Goal: Transaction & Acquisition: Purchase product/service

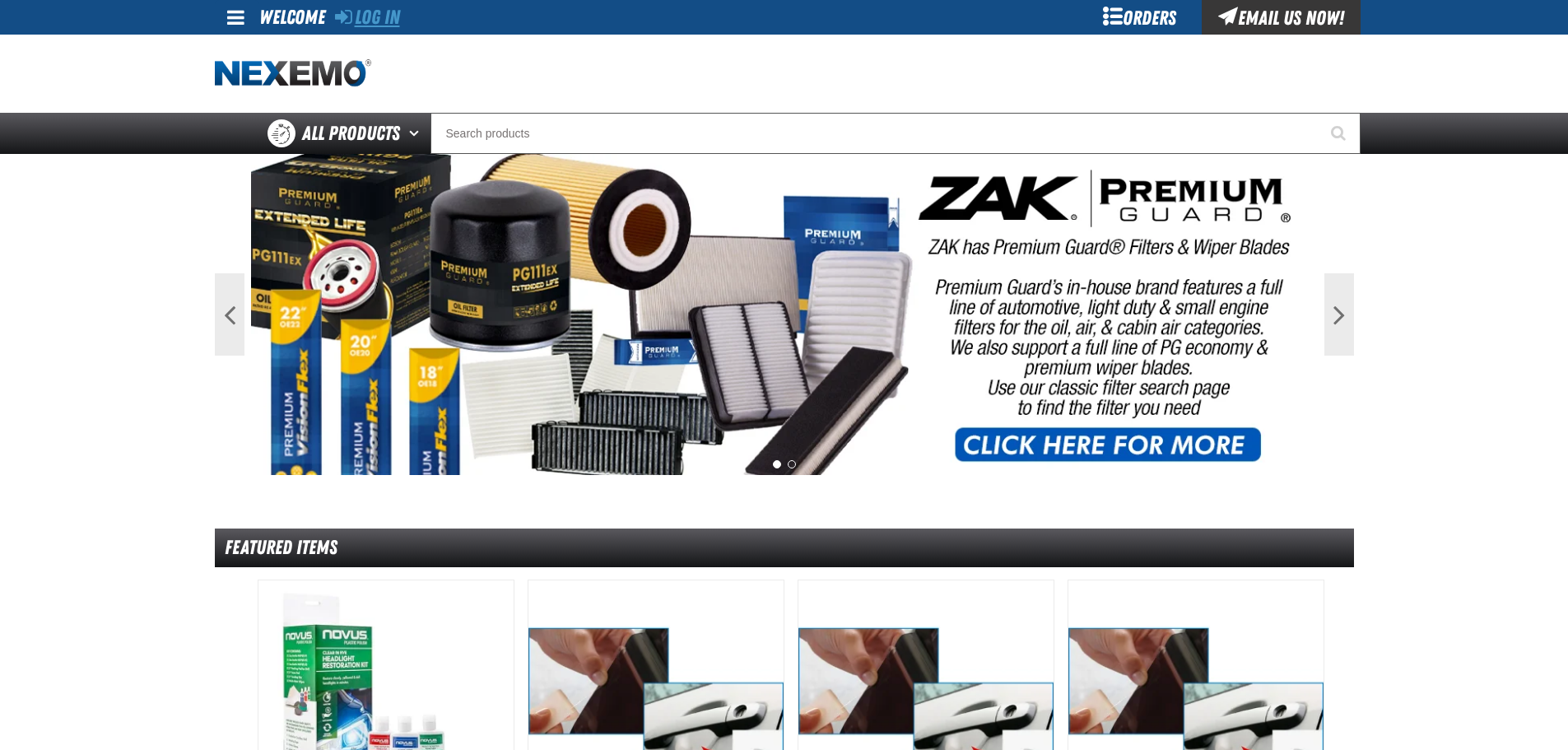
click at [369, 16] on link "Log In" at bounding box center [367, 17] width 65 height 23
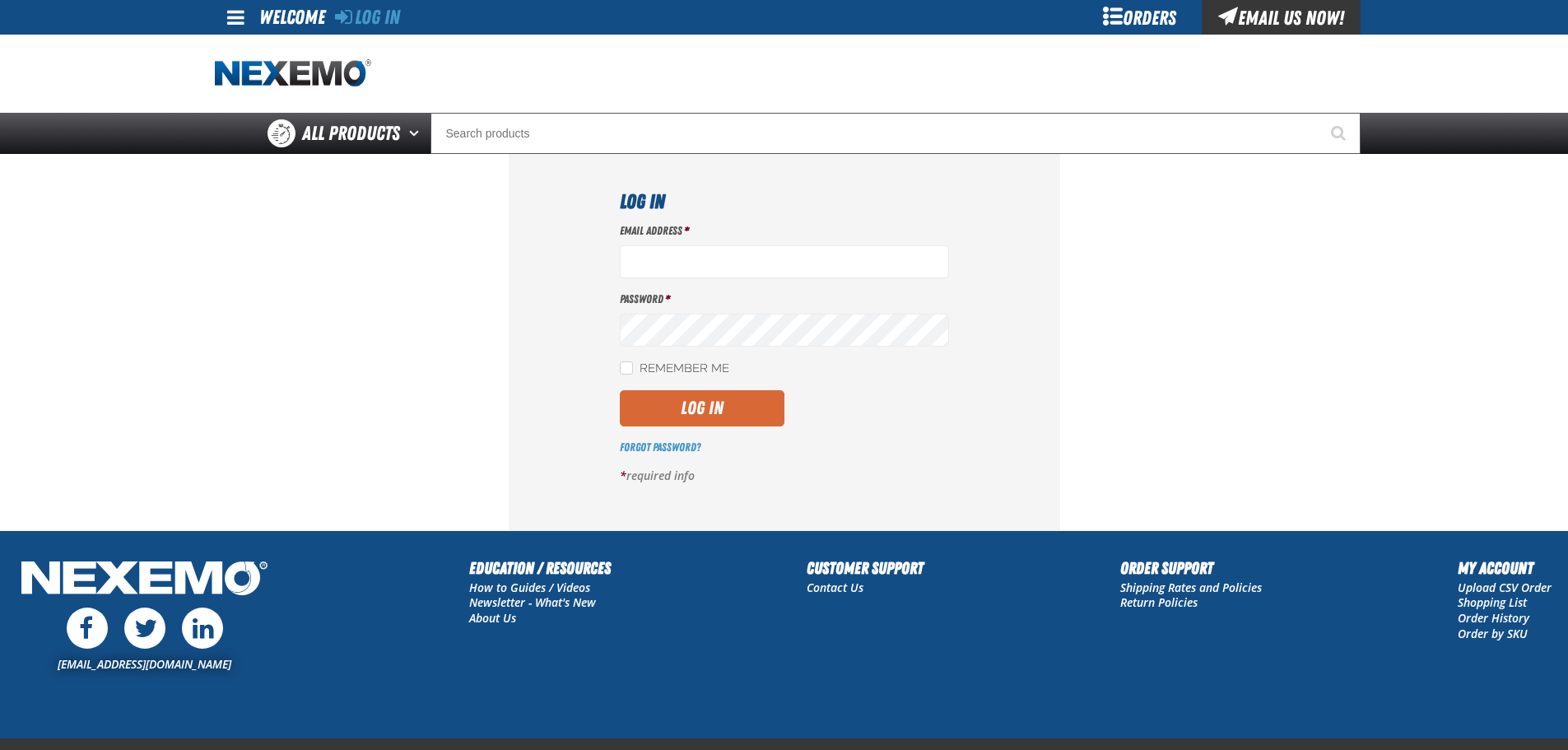
type input "vbenefield@vtaig.com"
click at [735, 424] on button "Log In" at bounding box center [701, 407] width 165 height 36
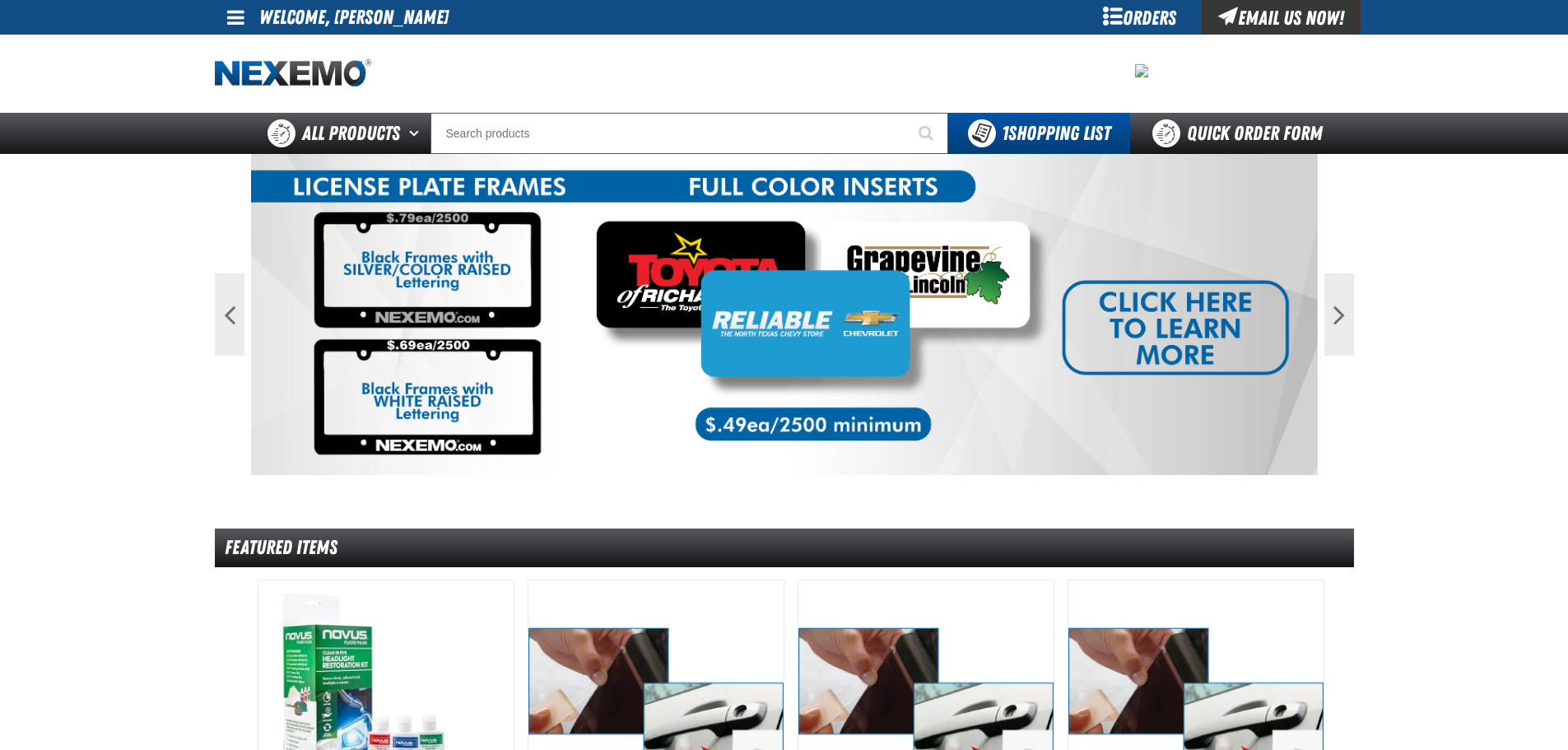
click at [241, 20] on span at bounding box center [235, 17] width 17 height 20
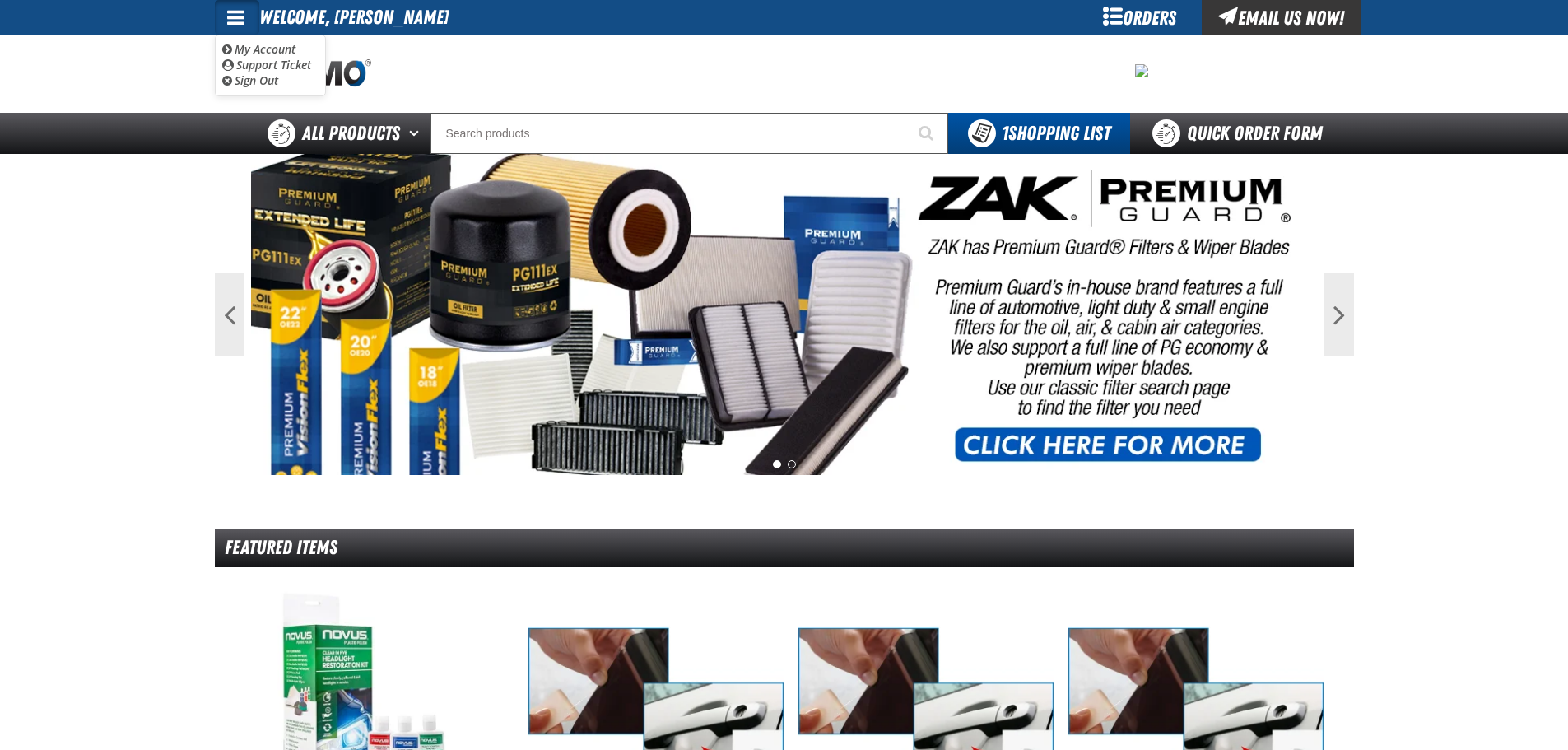
click at [1117, 16] on div "Orders" at bounding box center [1139, 17] width 123 height 35
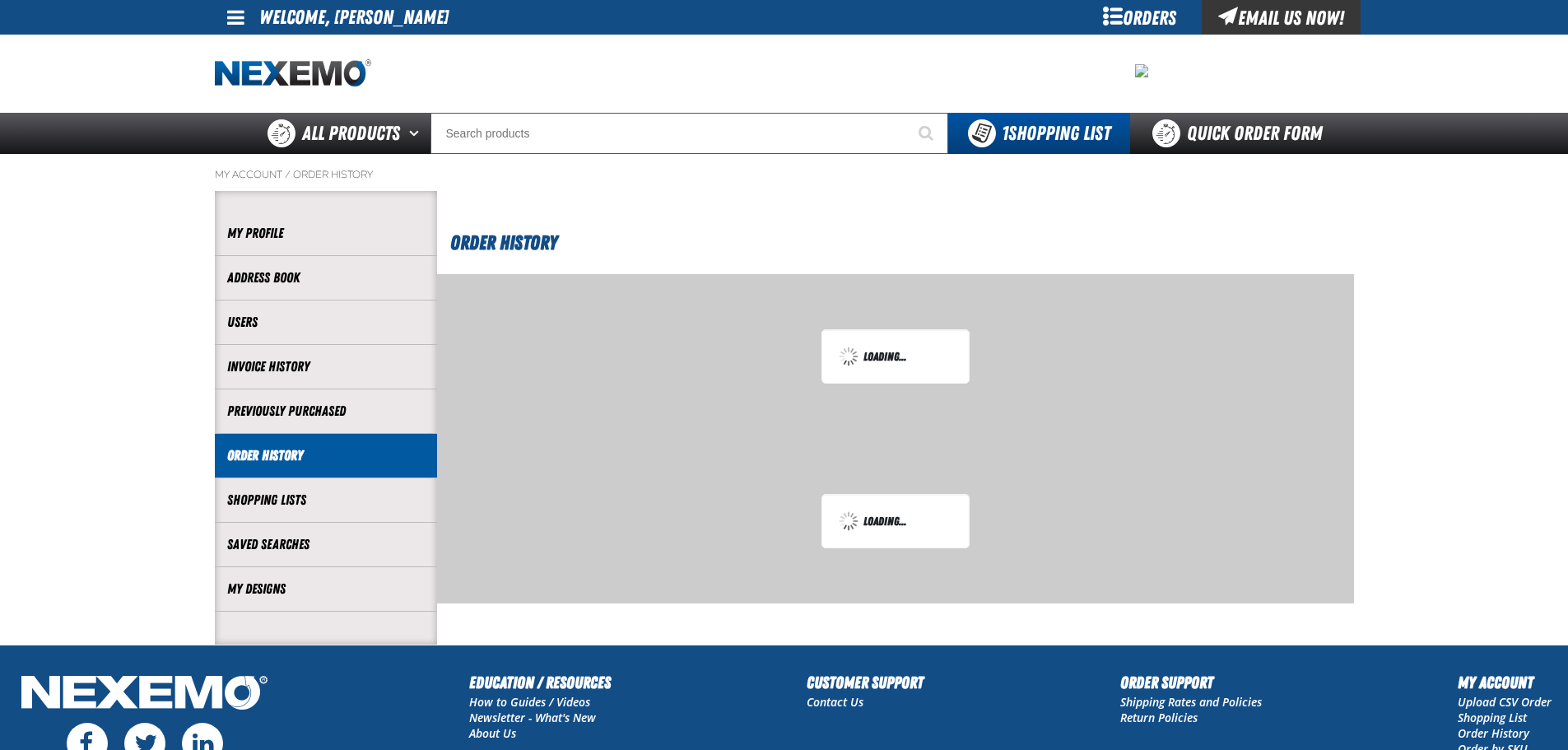
drag, startPoint x: 0, startPoint y: 0, endPoint x: 1149, endPoint y: 21, distance: 1149.2
click at [1149, 21] on div "Orders" at bounding box center [1139, 17] width 123 height 35
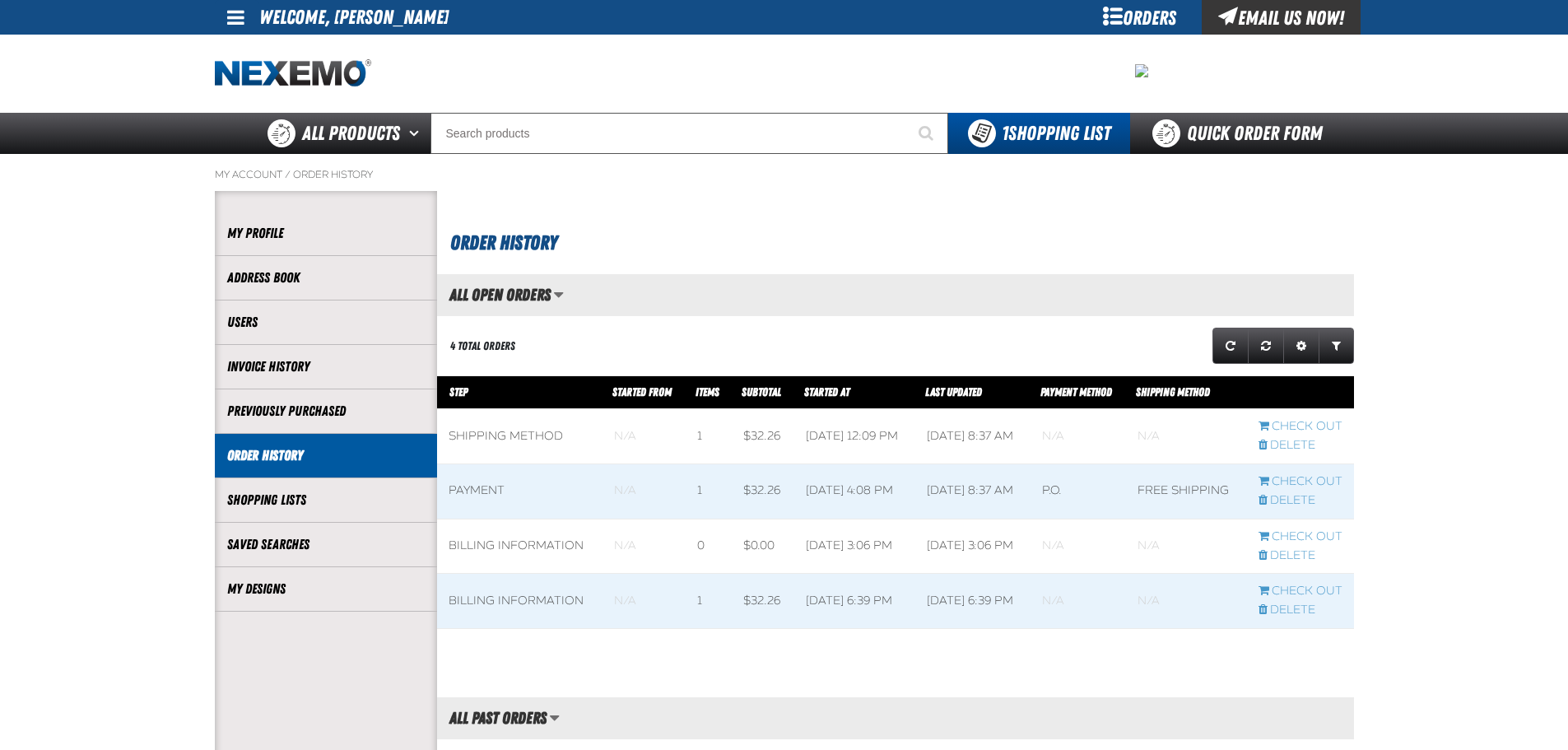
scroll to position [1, 1]
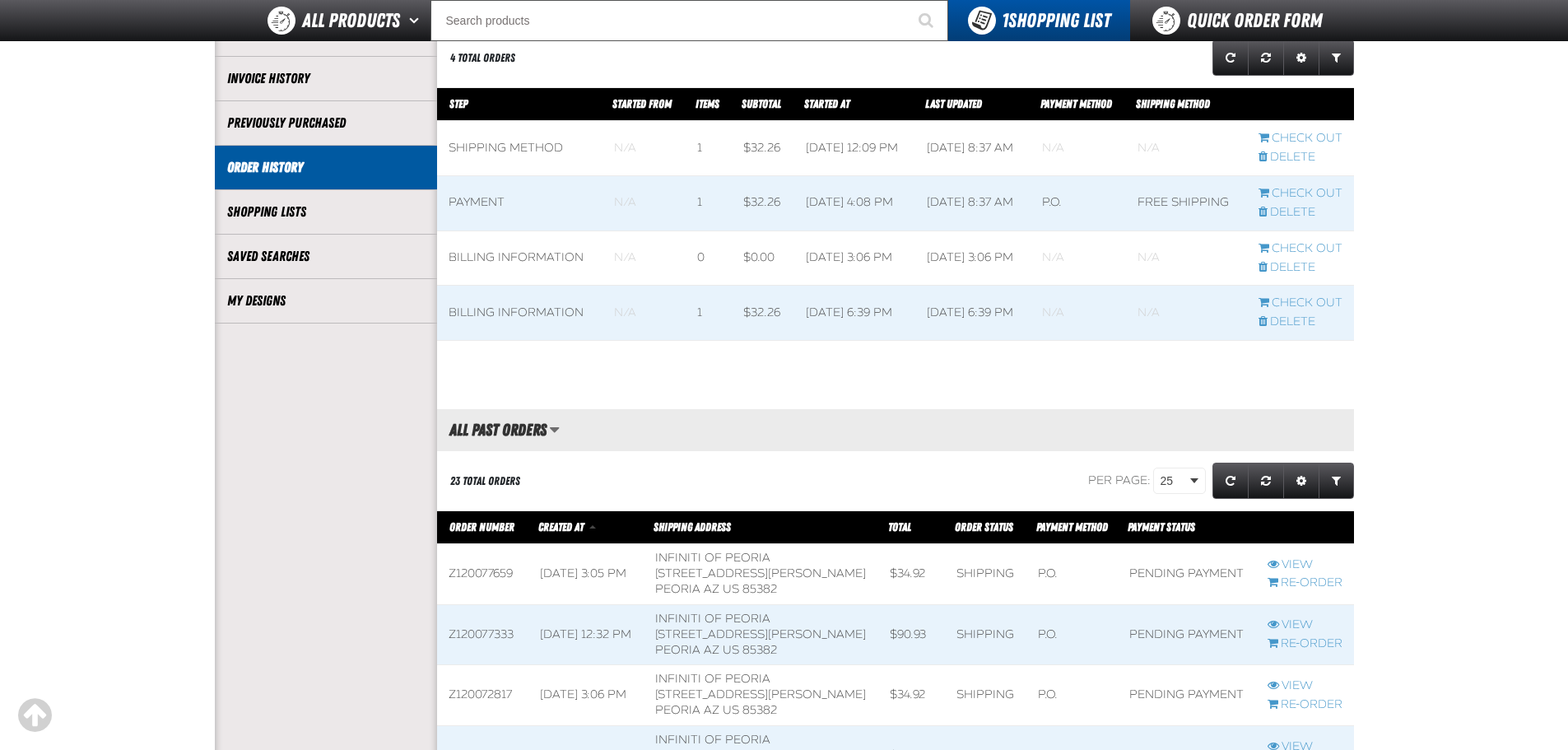
scroll to position [329, 0]
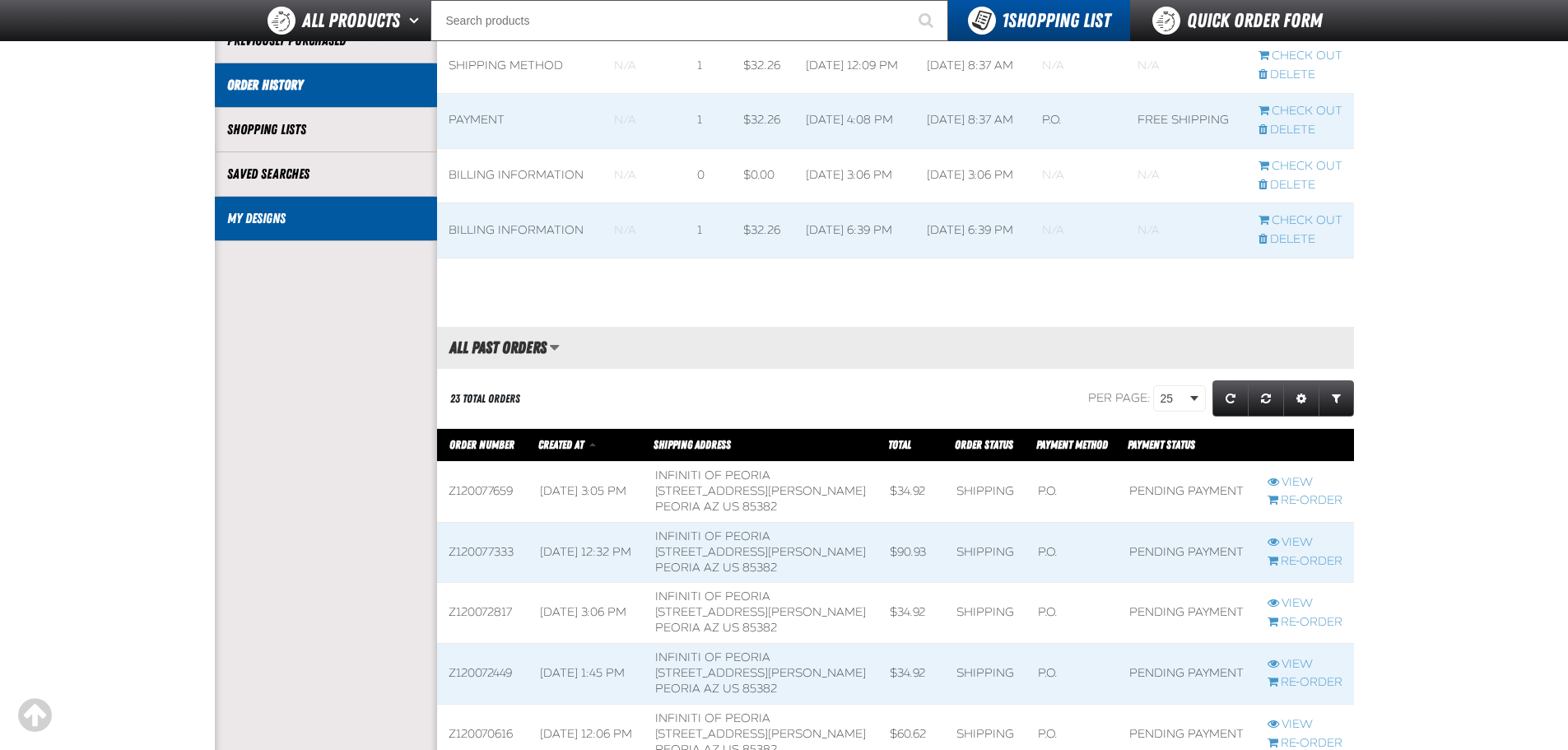
click at [266, 218] on link "My Designs" at bounding box center [326, 218] width 198 height 19
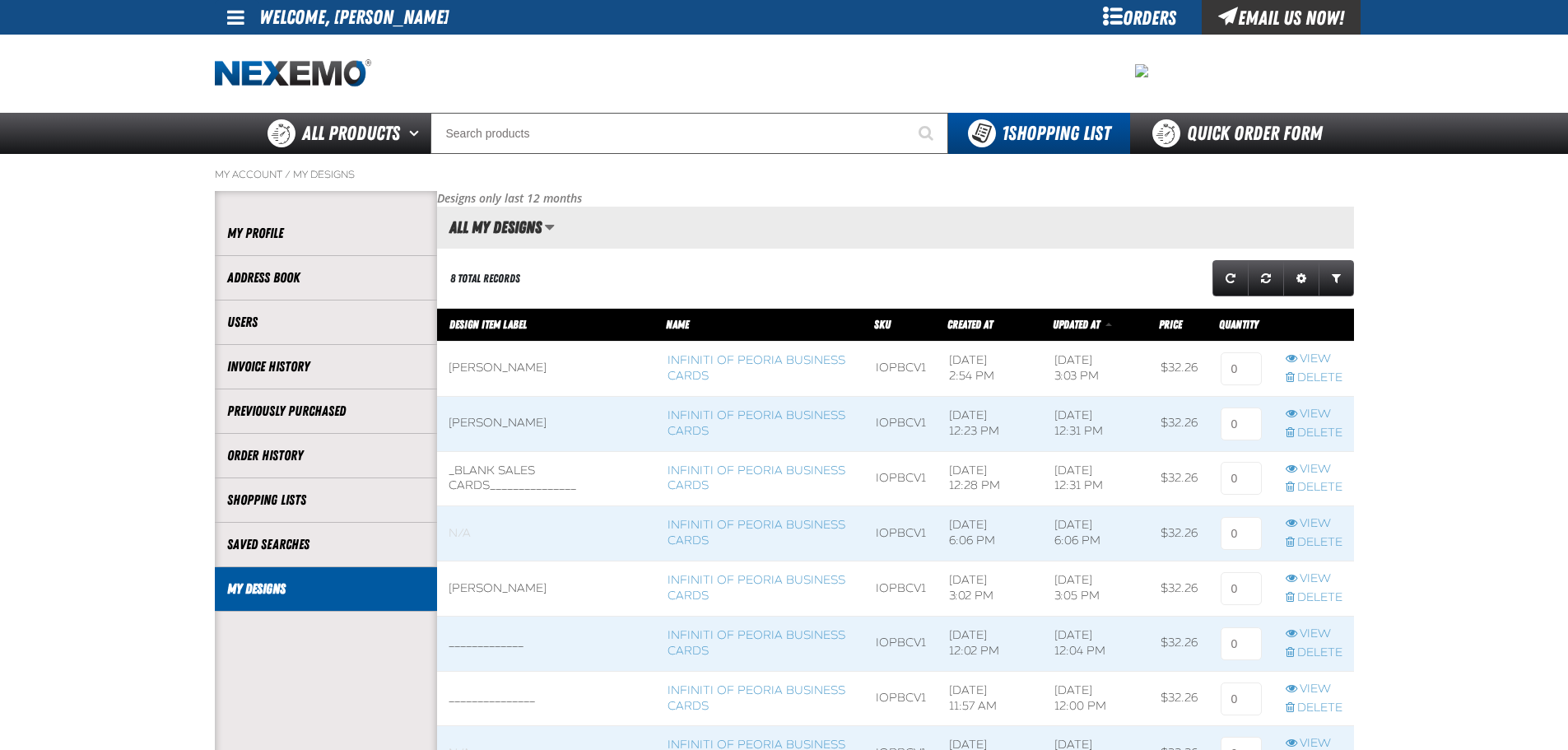
scroll to position [1, 1]
click at [726, 377] on link "Infiniti of Peoria Business Cards" at bounding box center [756, 367] width 178 height 29
click at [1314, 357] on link "View" at bounding box center [1314, 359] width 56 height 16
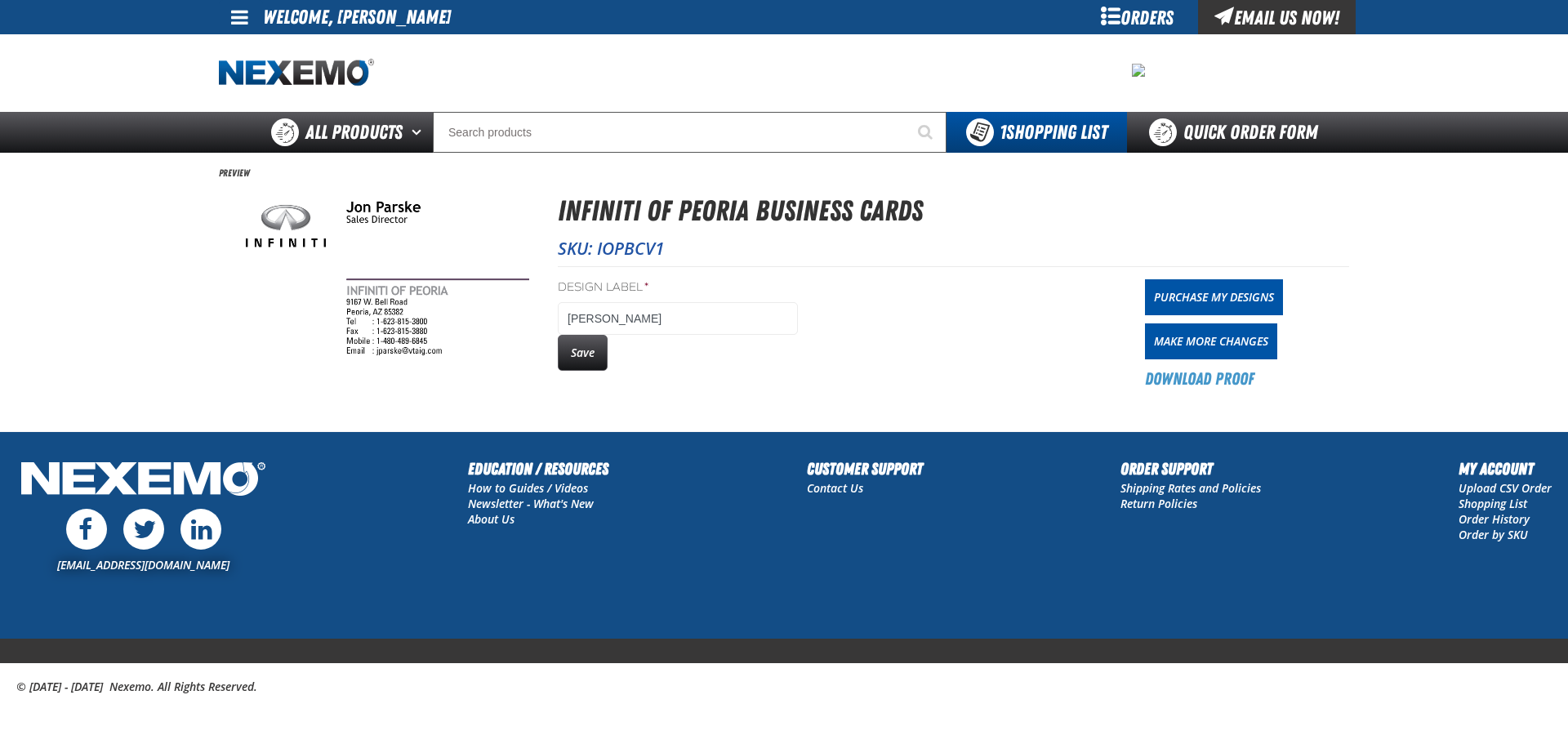
click at [1474, 329] on main "Preview Infiniti of Peoria Business Cards SKU: IOPBCV1 Design Label * [PERSON_N…" at bounding box center [784, 292] width 1568 height 278
click at [1232, 344] on link "Make More Changes" at bounding box center [1211, 341] width 133 height 35
click at [1241, 296] on link "Purchase My Designs" at bounding box center [1214, 297] width 138 height 35
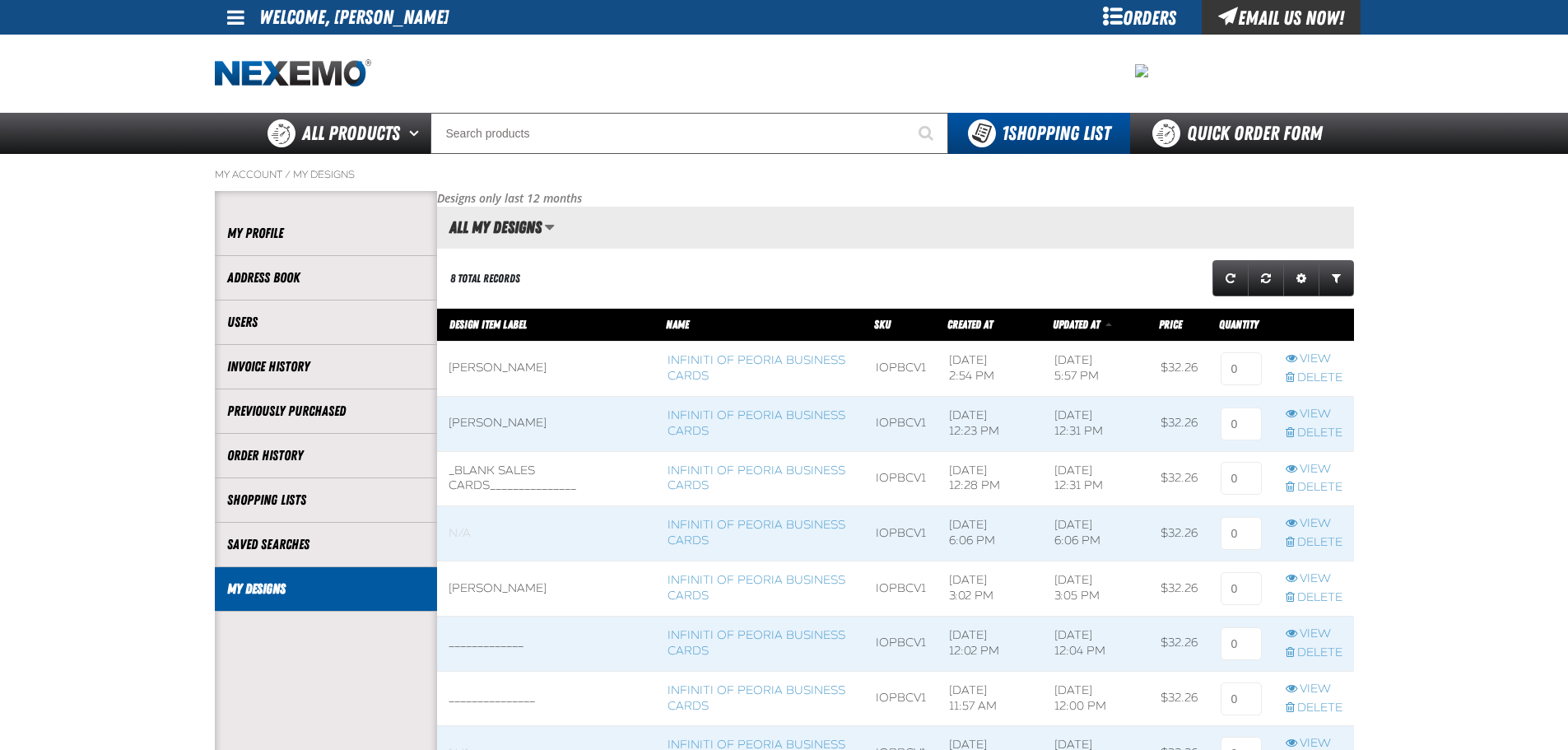
scroll to position [1, 1]
click at [1318, 359] on link "View" at bounding box center [1314, 359] width 56 height 16
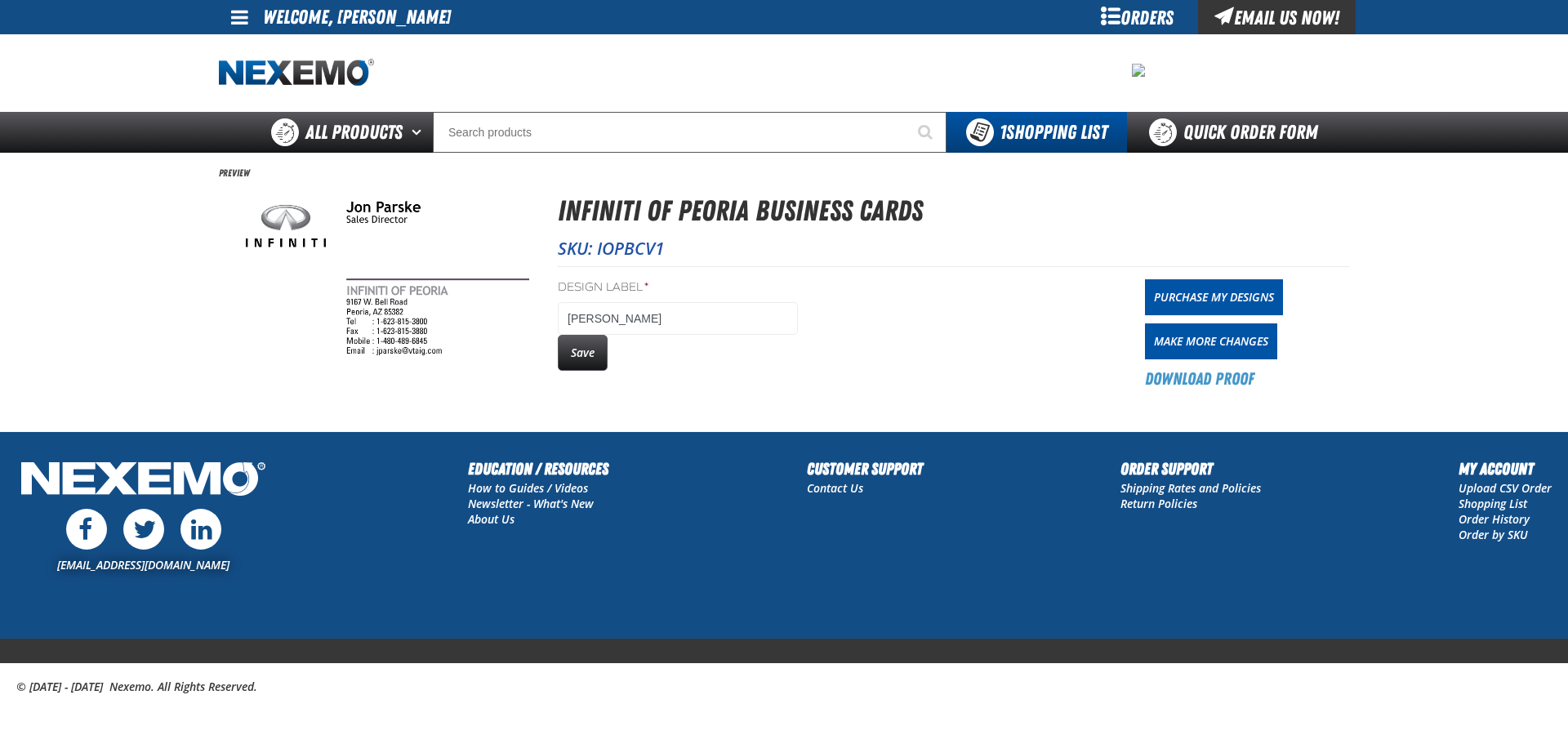
click at [1134, 21] on div "Orders" at bounding box center [1137, 17] width 122 height 35
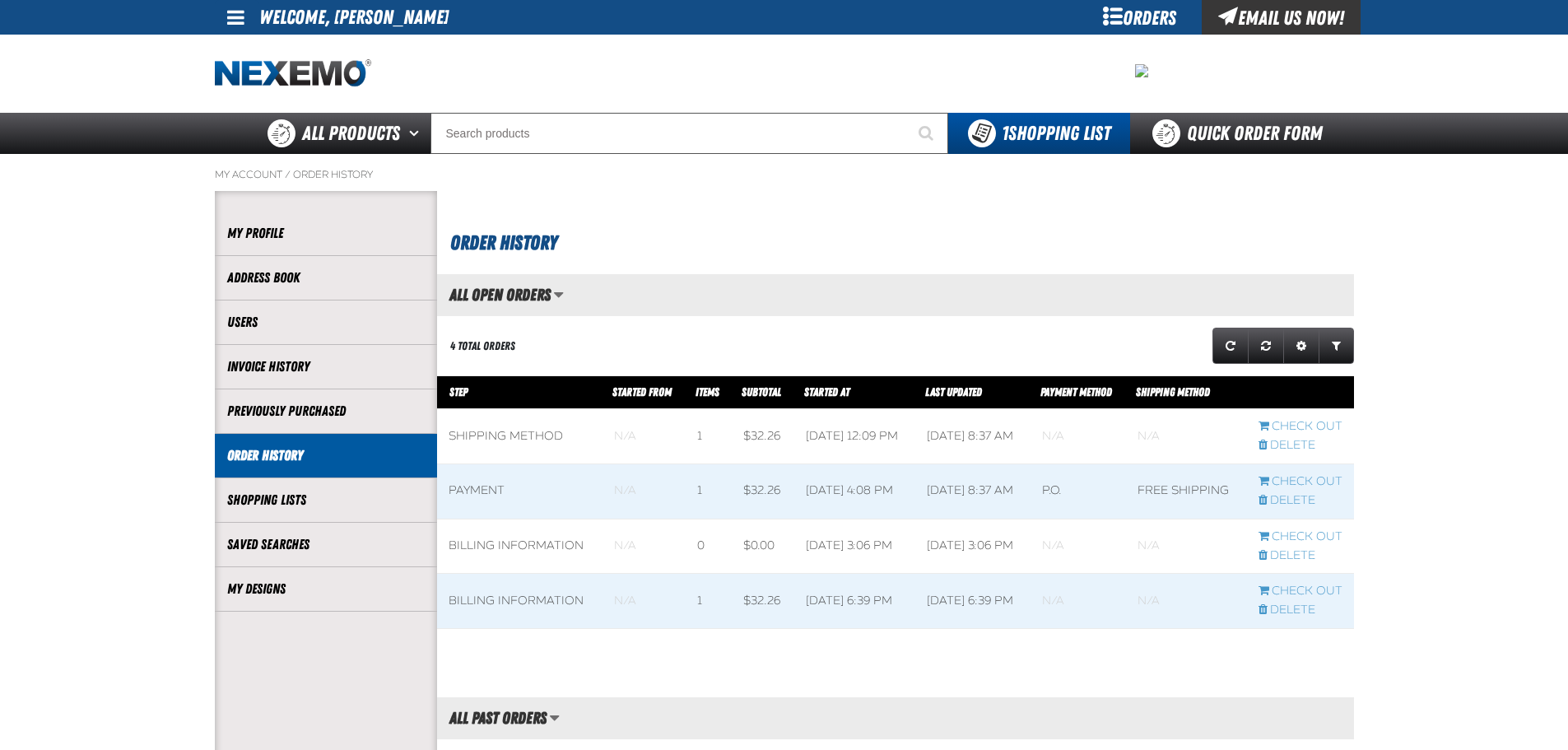
scroll to position [1, 1]
click at [278, 591] on link "My Designs" at bounding box center [326, 589] width 198 height 19
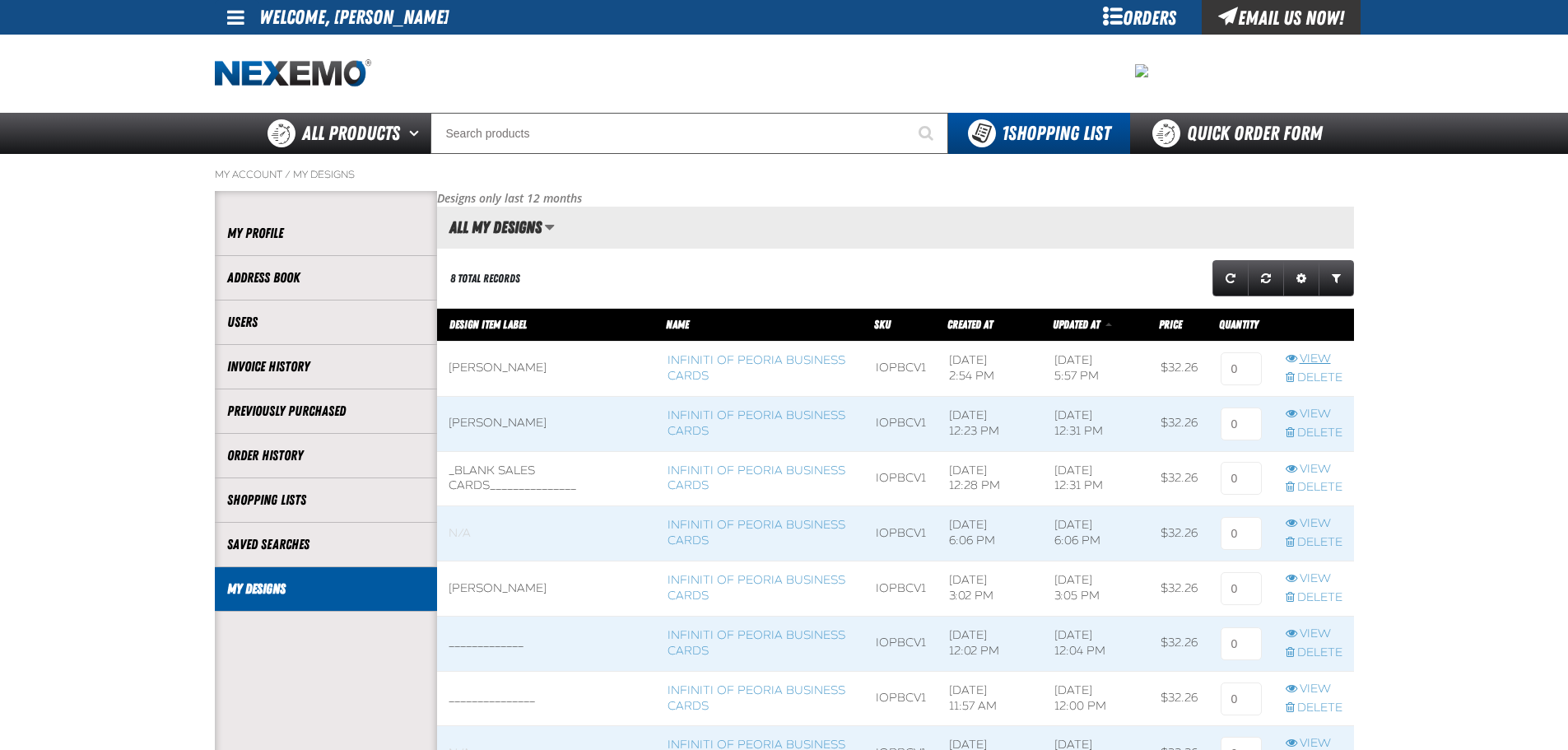
click at [1326, 357] on link "View" at bounding box center [1314, 359] width 56 height 16
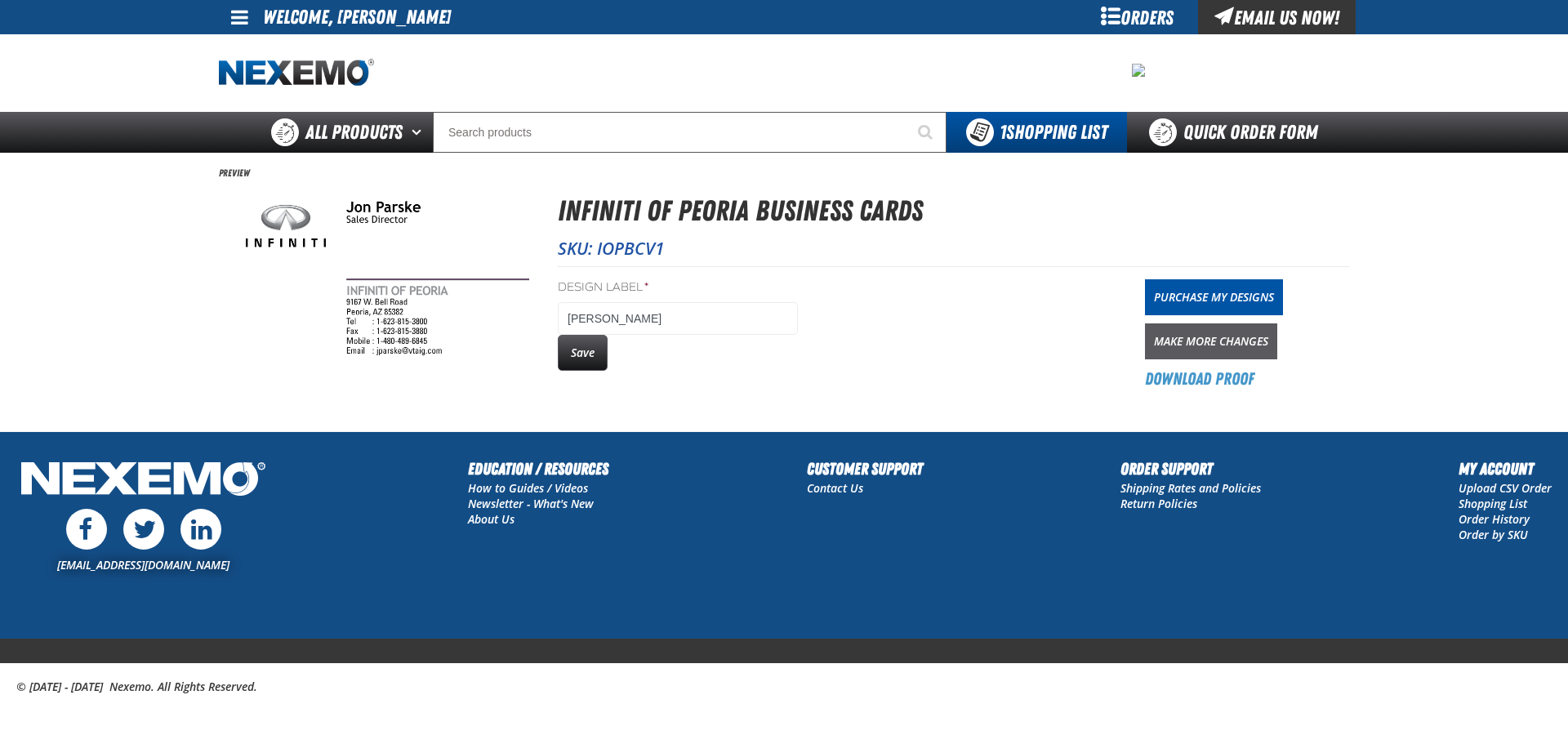
click at [1191, 344] on link "Make More Changes" at bounding box center [1211, 341] width 133 height 35
click at [580, 356] on button "Save" at bounding box center [582, 352] width 49 height 35
click at [1245, 299] on link "Purchase My Designs" at bounding box center [1214, 297] width 138 height 35
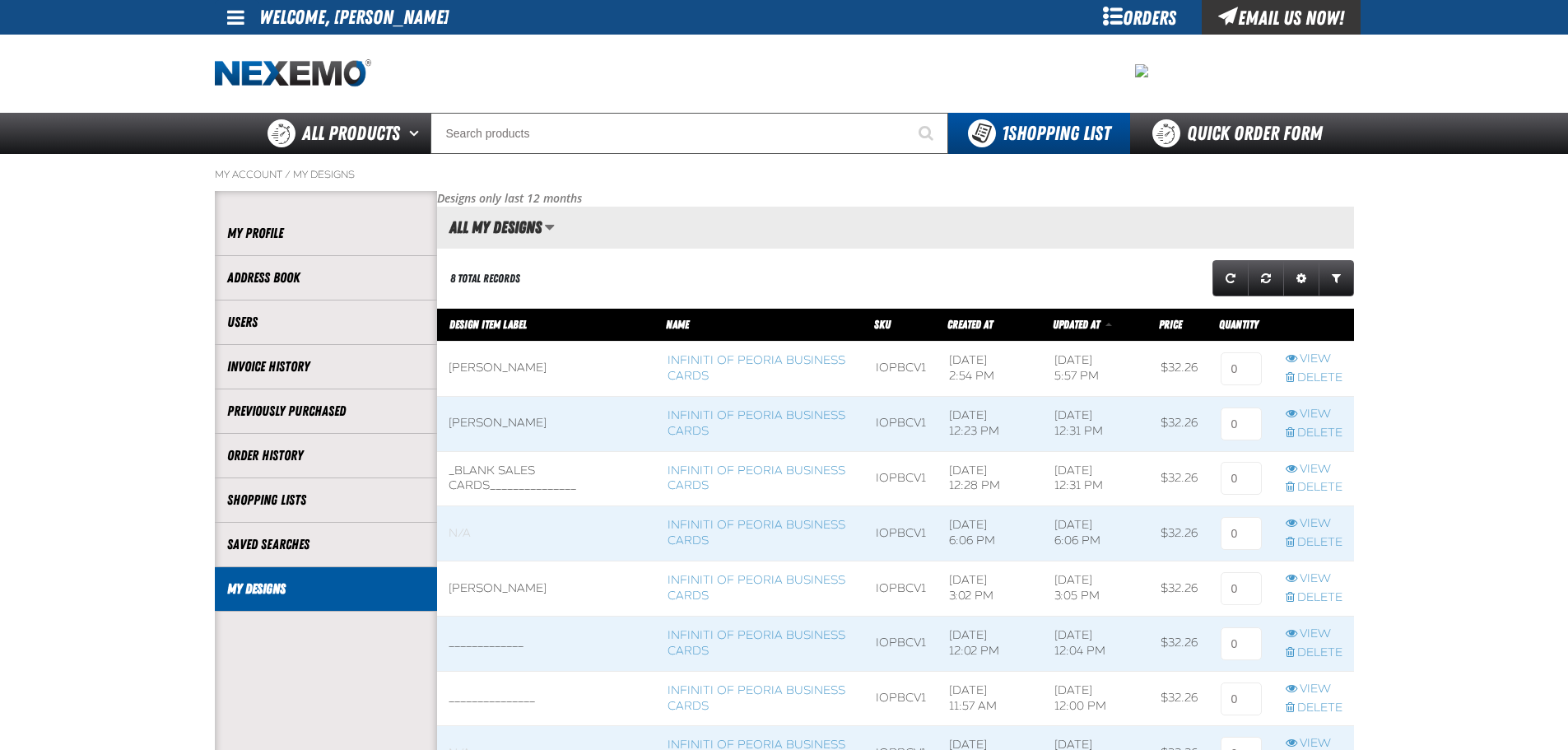
scroll to position [1, 1]
click at [1302, 358] on link "View" at bounding box center [1314, 359] width 56 height 16
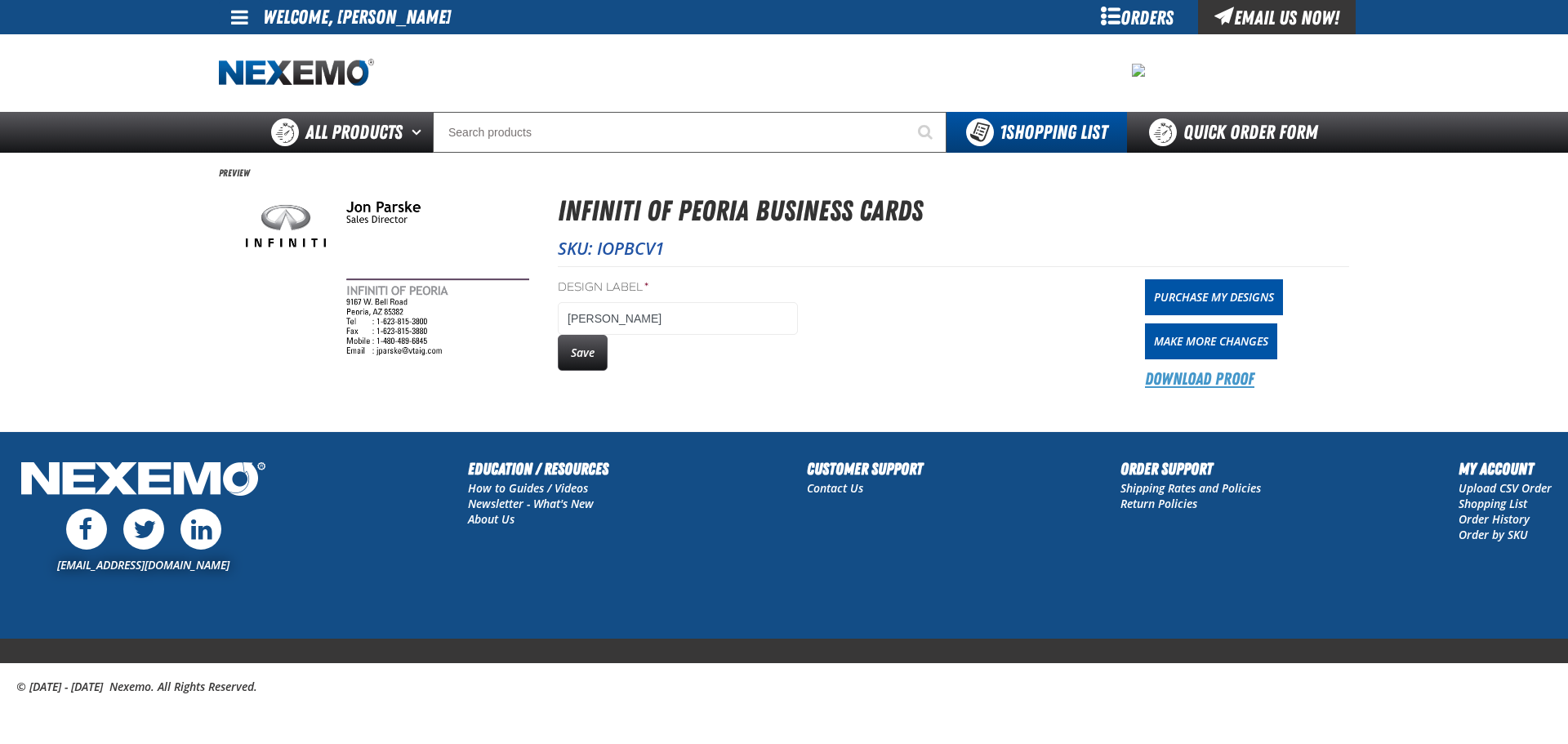
click at [1231, 373] on link "Download Proof" at bounding box center [1199, 378] width 109 height 22
click at [1206, 293] on link "Purchase My Designs" at bounding box center [1214, 297] width 138 height 35
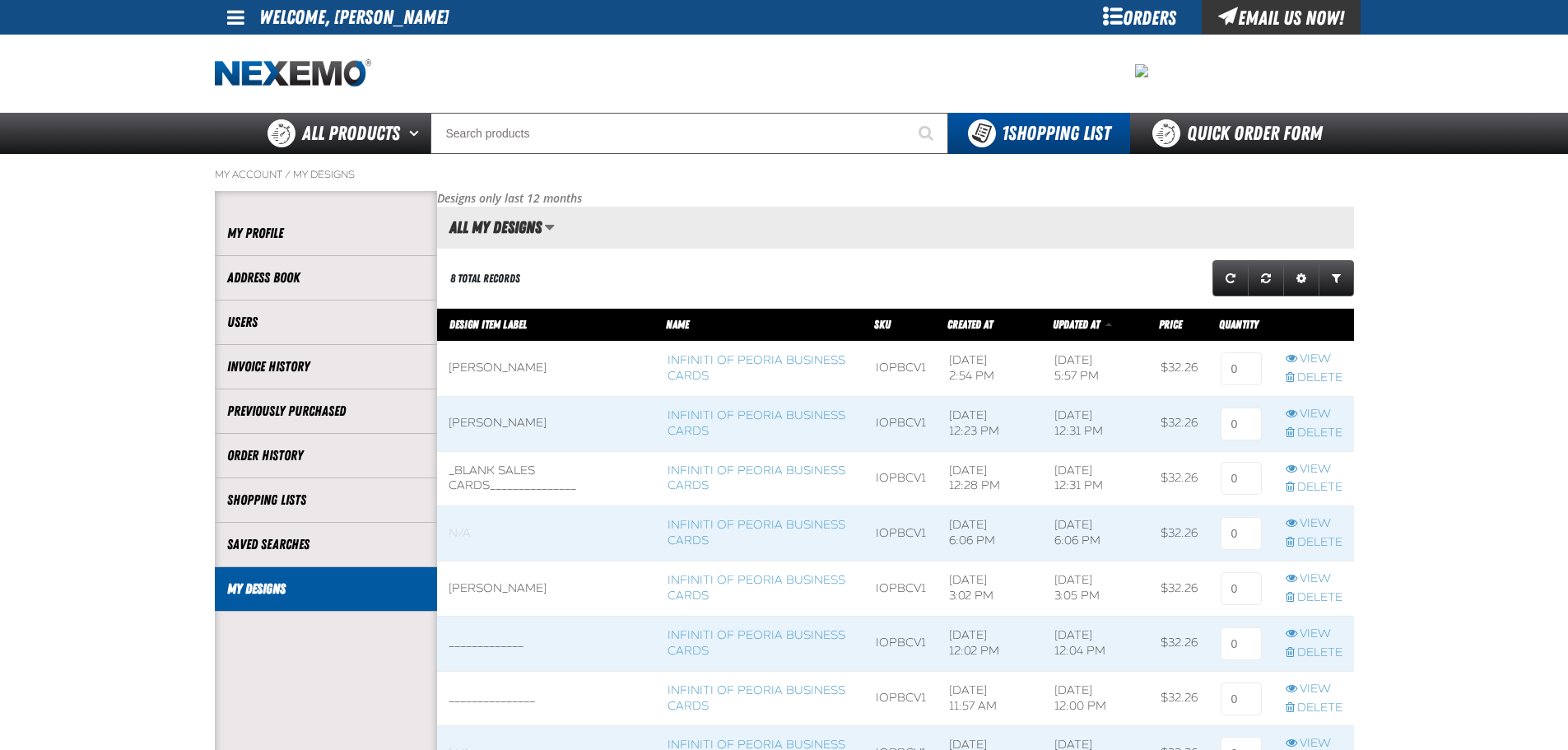
scroll to position [1, 1]
click at [1241, 362] on input at bounding box center [1241, 368] width 41 height 33
type input "1"
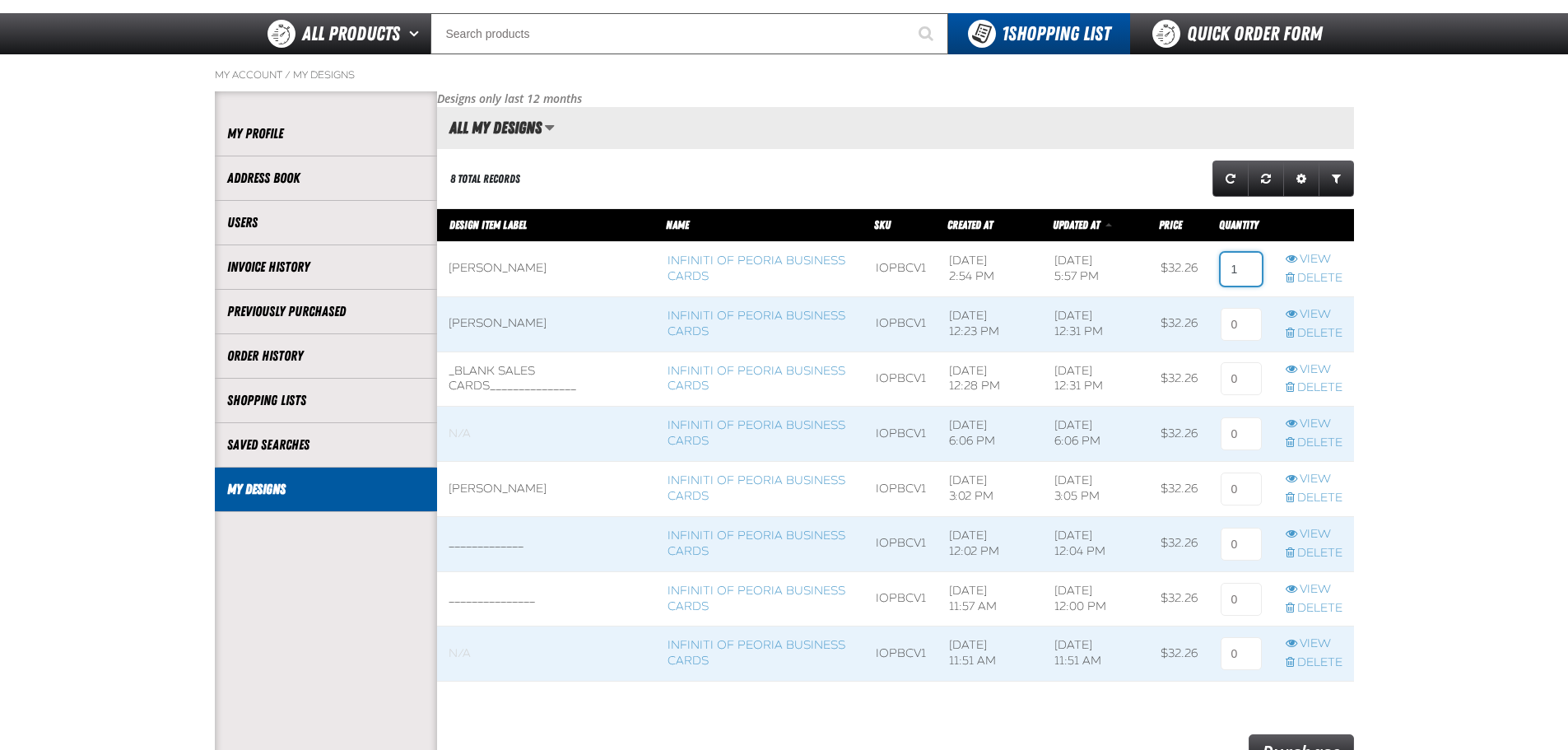
scroll to position [394, 0]
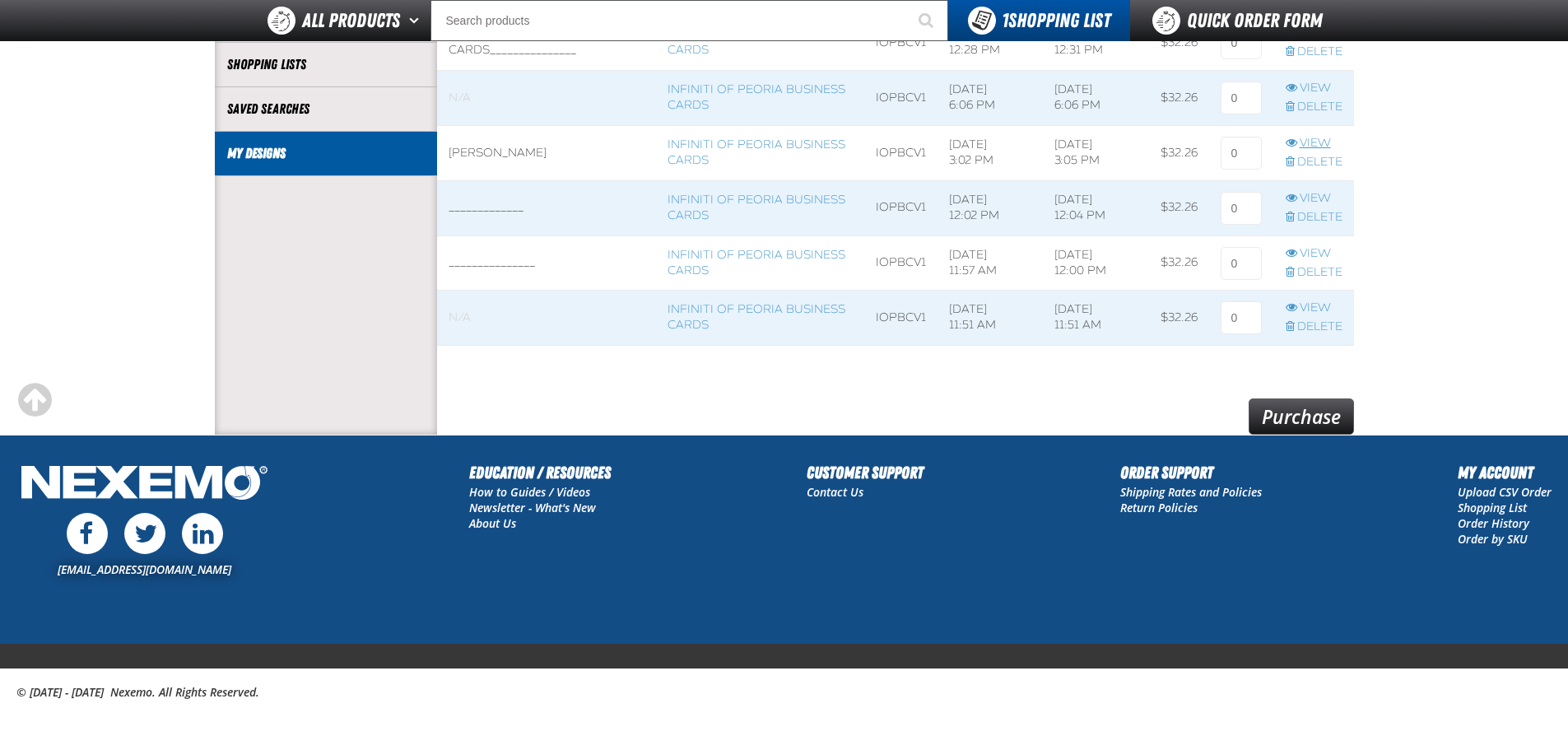
click at [1311, 141] on link "View" at bounding box center [1314, 143] width 56 height 16
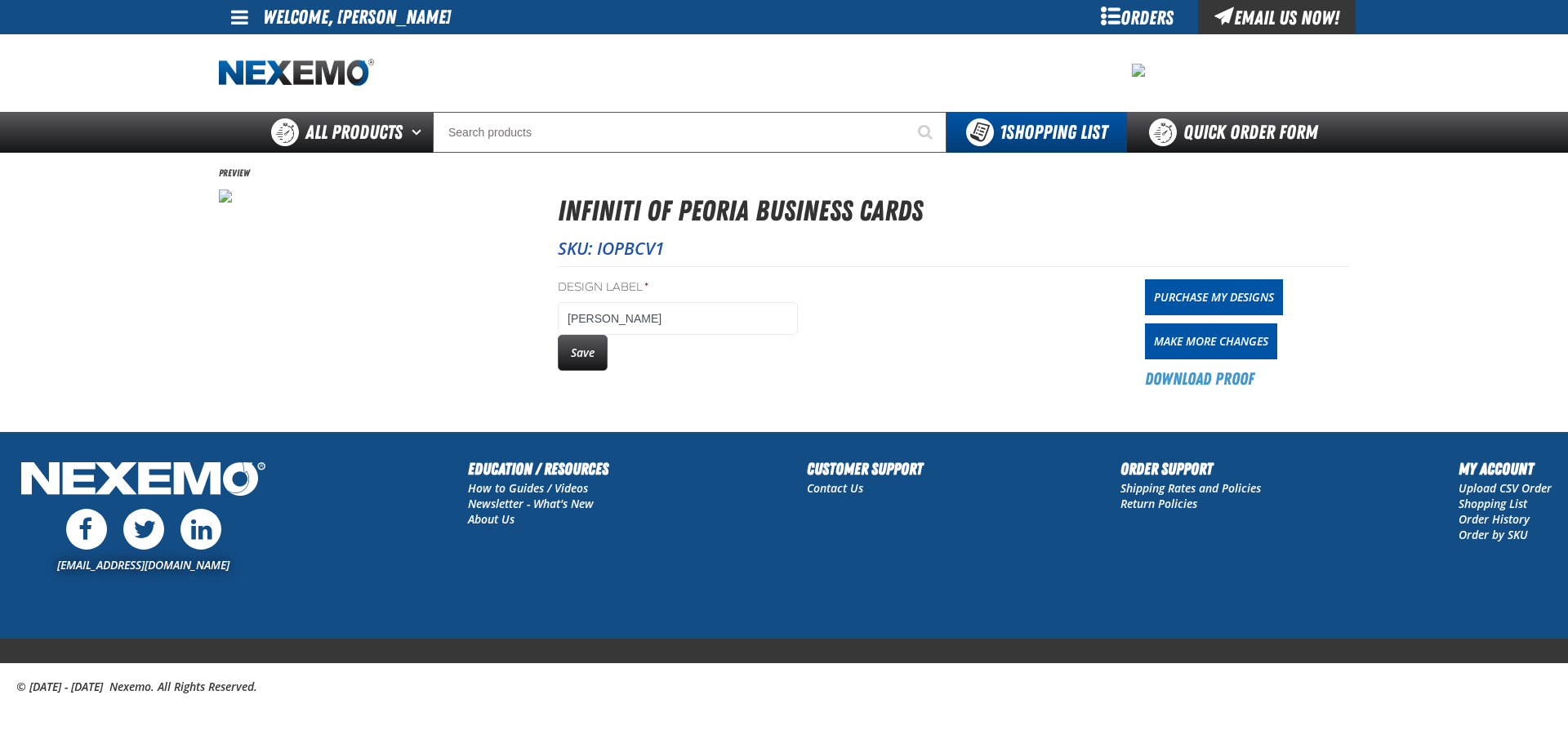
click at [1133, 22] on div "Orders" at bounding box center [1137, 17] width 122 height 35
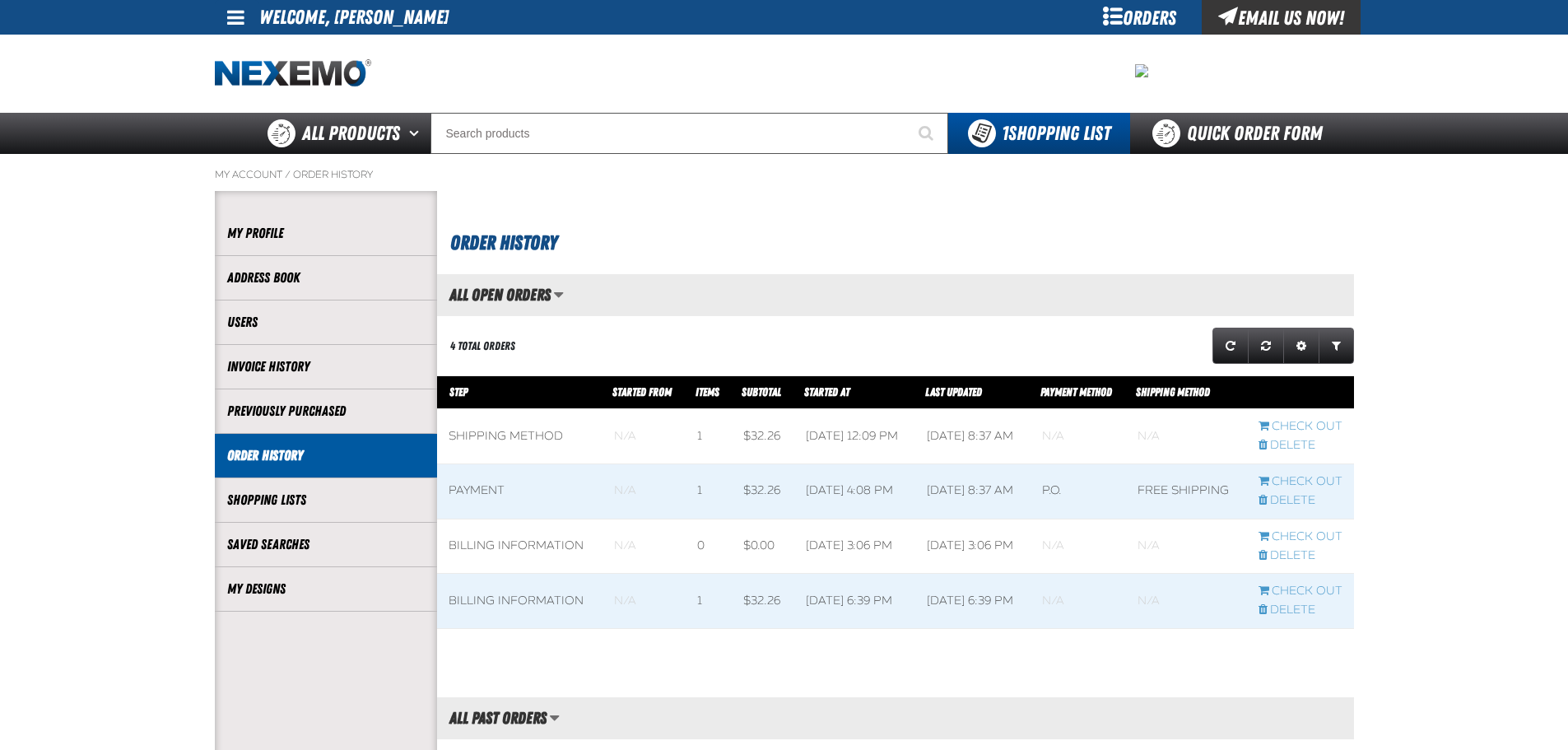
scroll to position [1, 1]
click at [276, 586] on link "My Designs" at bounding box center [326, 589] width 198 height 19
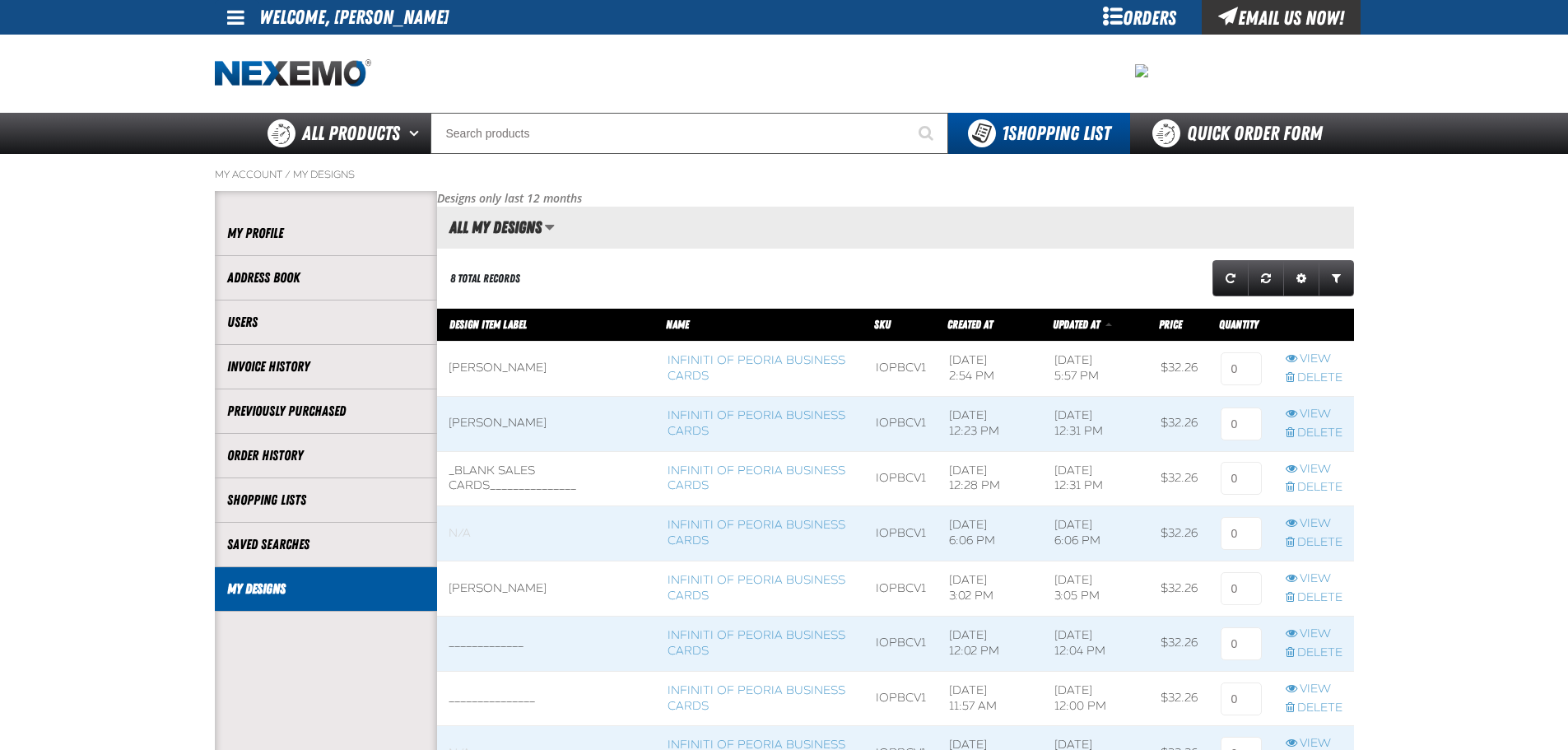
scroll to position [1, 1]
click at [1237, 370] on input at bounding box center [1241, 368] width 41 height 33
type input "1"
click at [1470, 383] on main "My Account / My Designs Account My Profile Address Book" at bounding box center [784, 512] width 1568 height 716
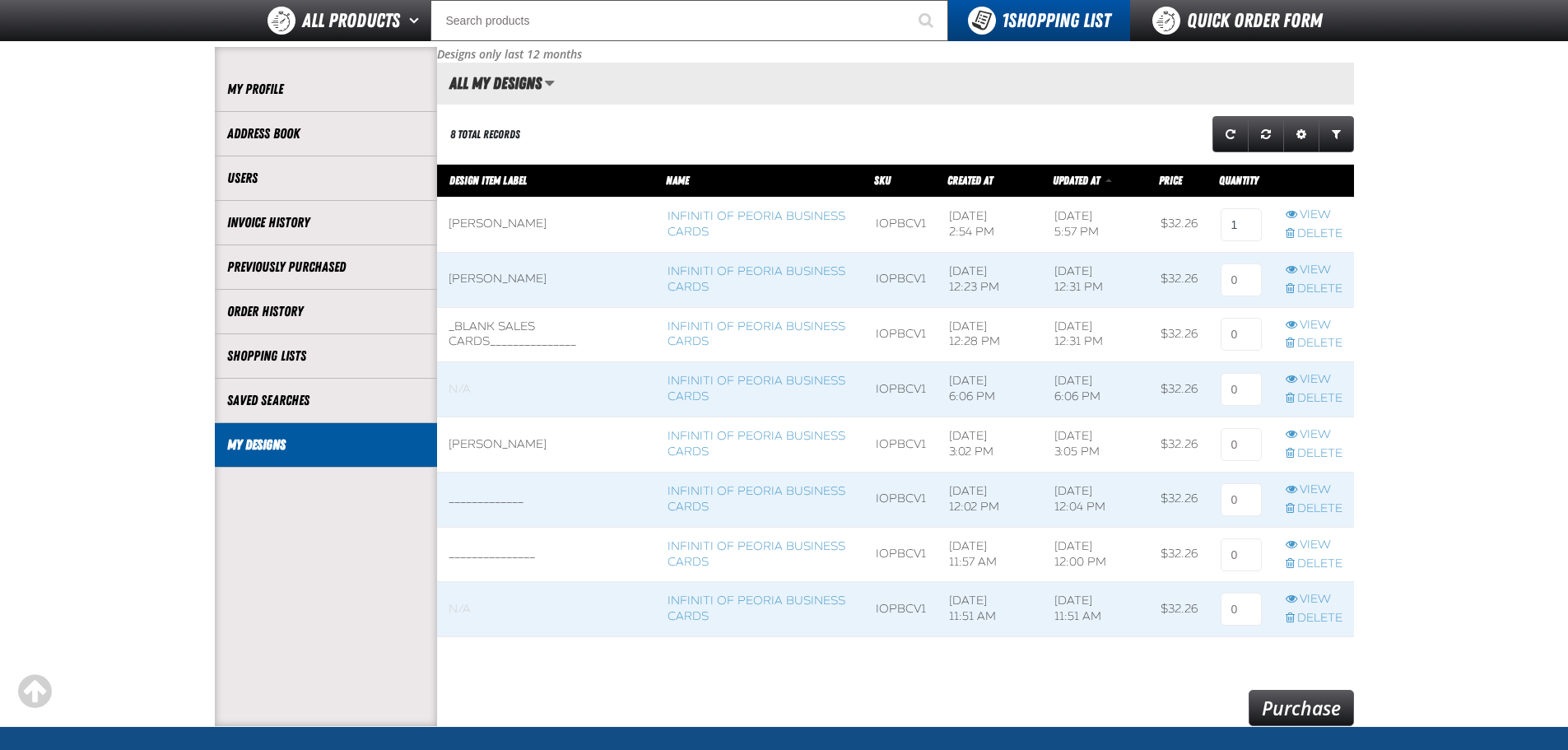
scroll to position [165, 0]
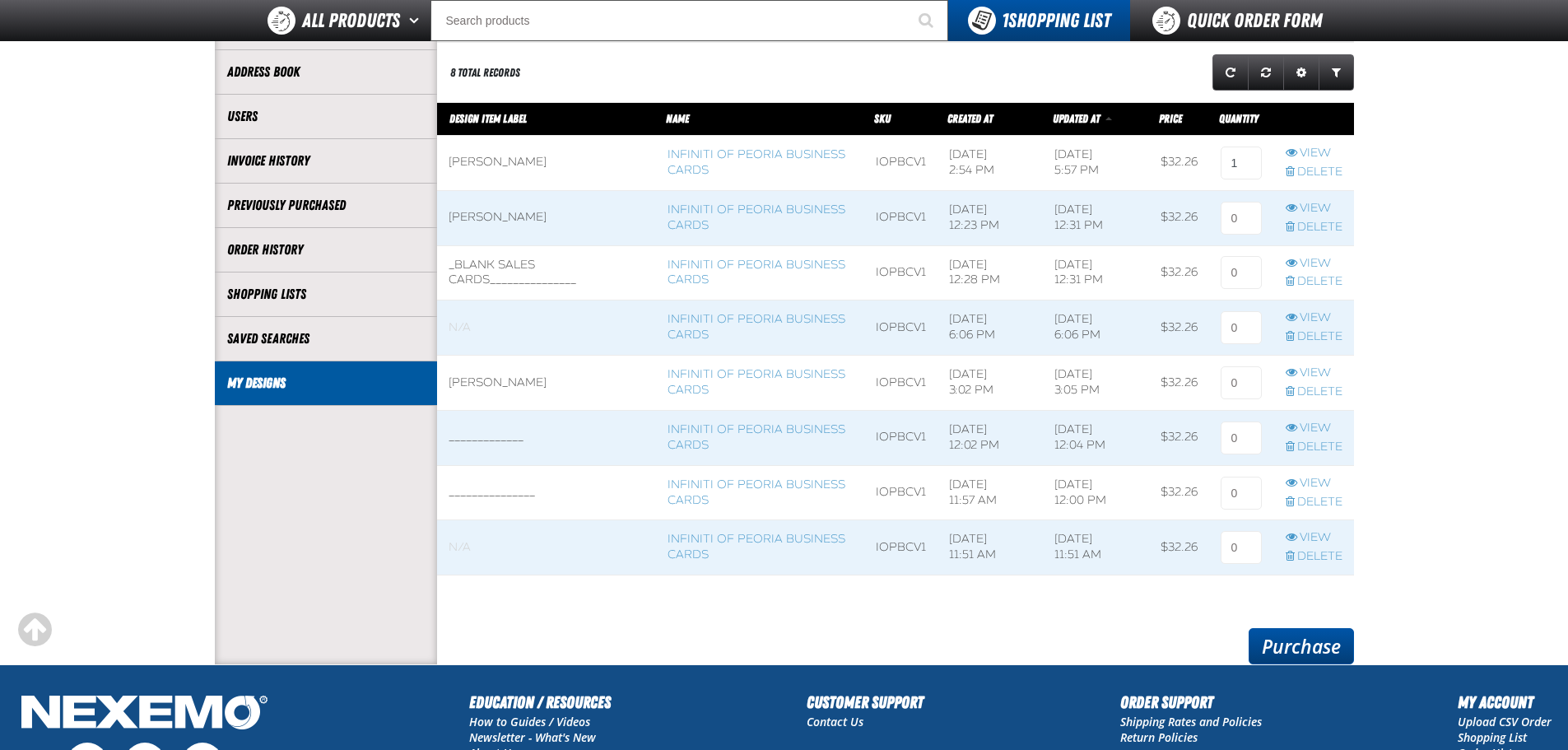
click at [1287, 648] on link "Purchase" at bounding box center [1301, 646] width 105 height 36
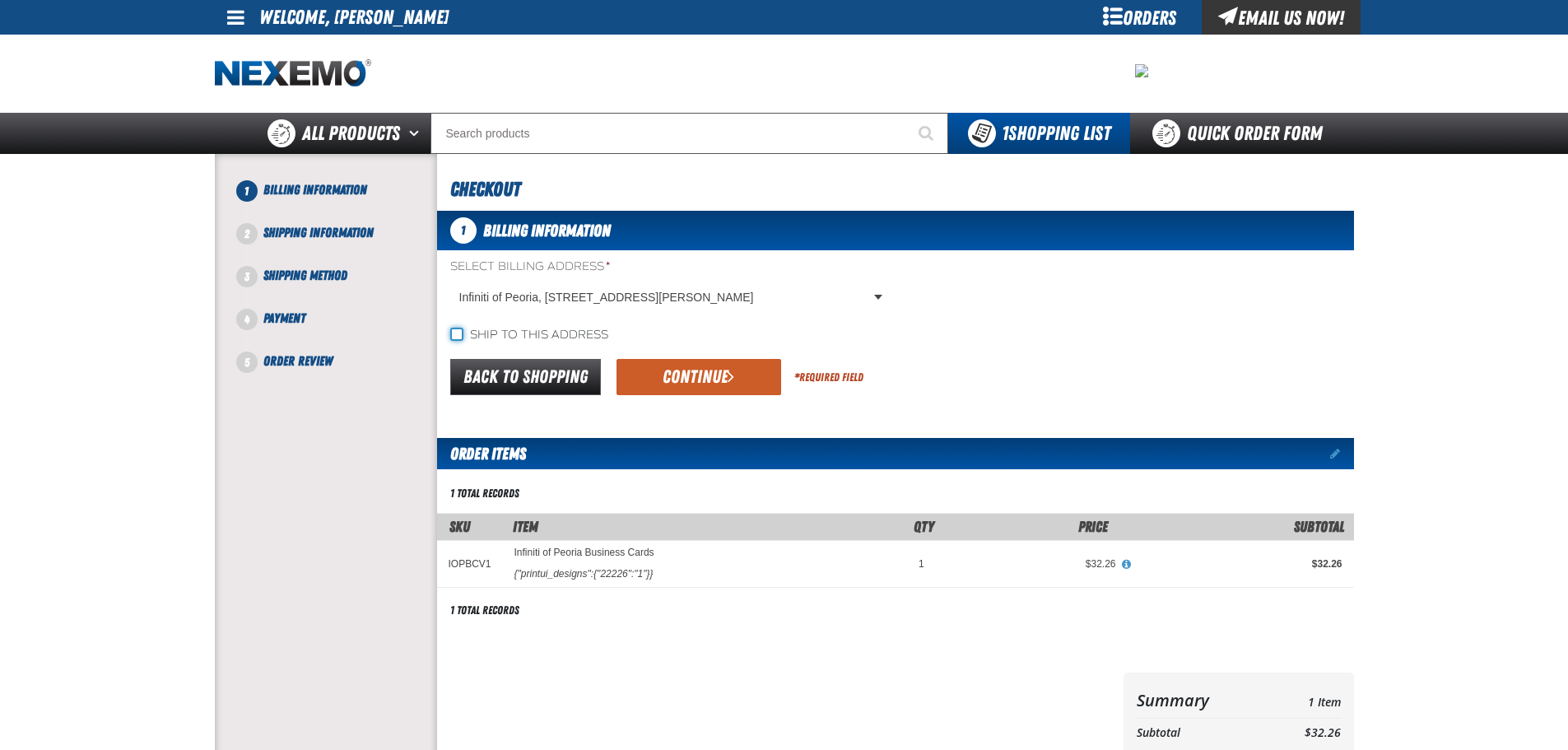
click at [460, 335] on input "Ship to this address" at bounding box center [456, 334] width 13 height 13
checkbox input "true"
click at [704, 376] on button "Continue" at bounding box center [698, 376] width 165 height 36
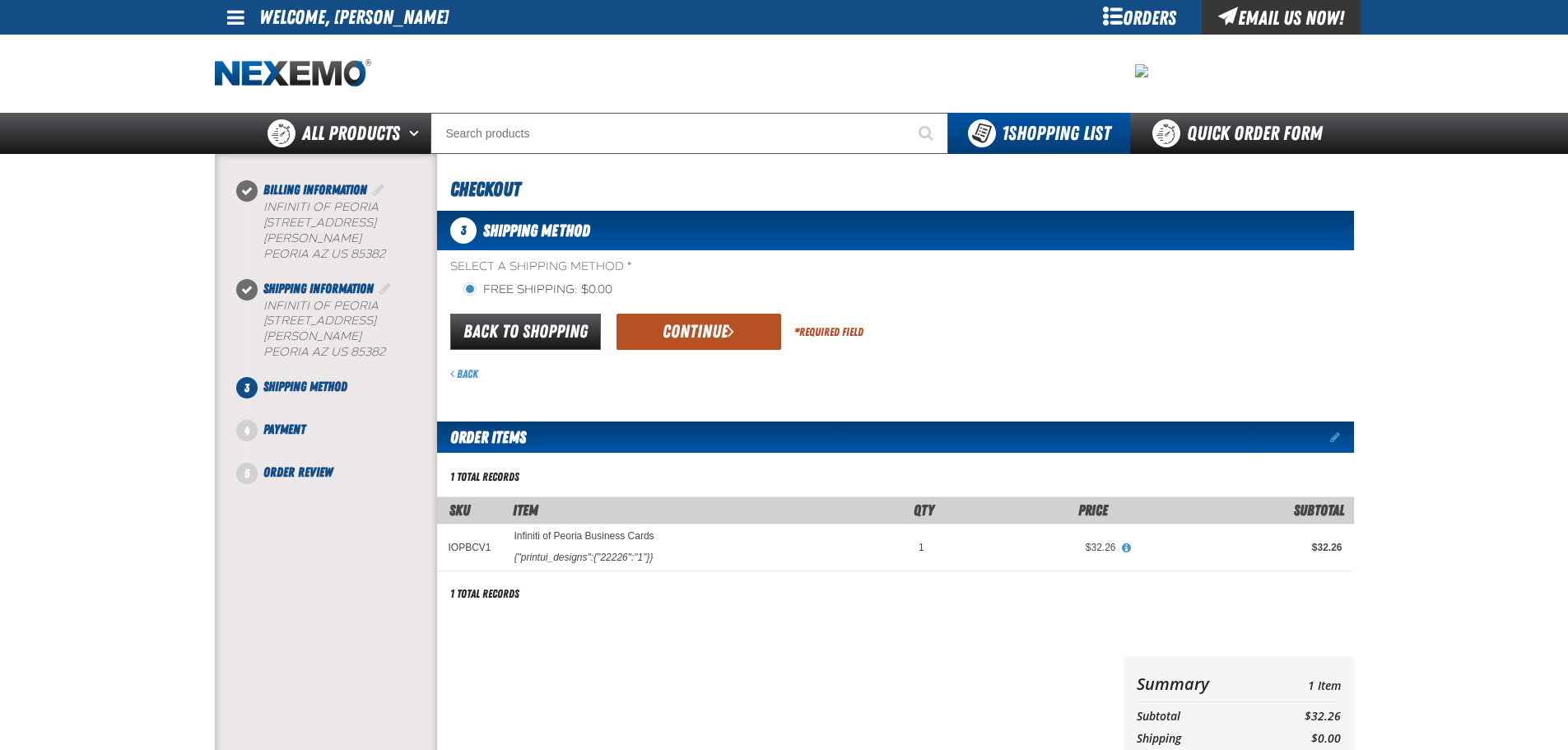
click at [682, 338] on button "Continue" at bounding box center [698, 331] width 165 height 36
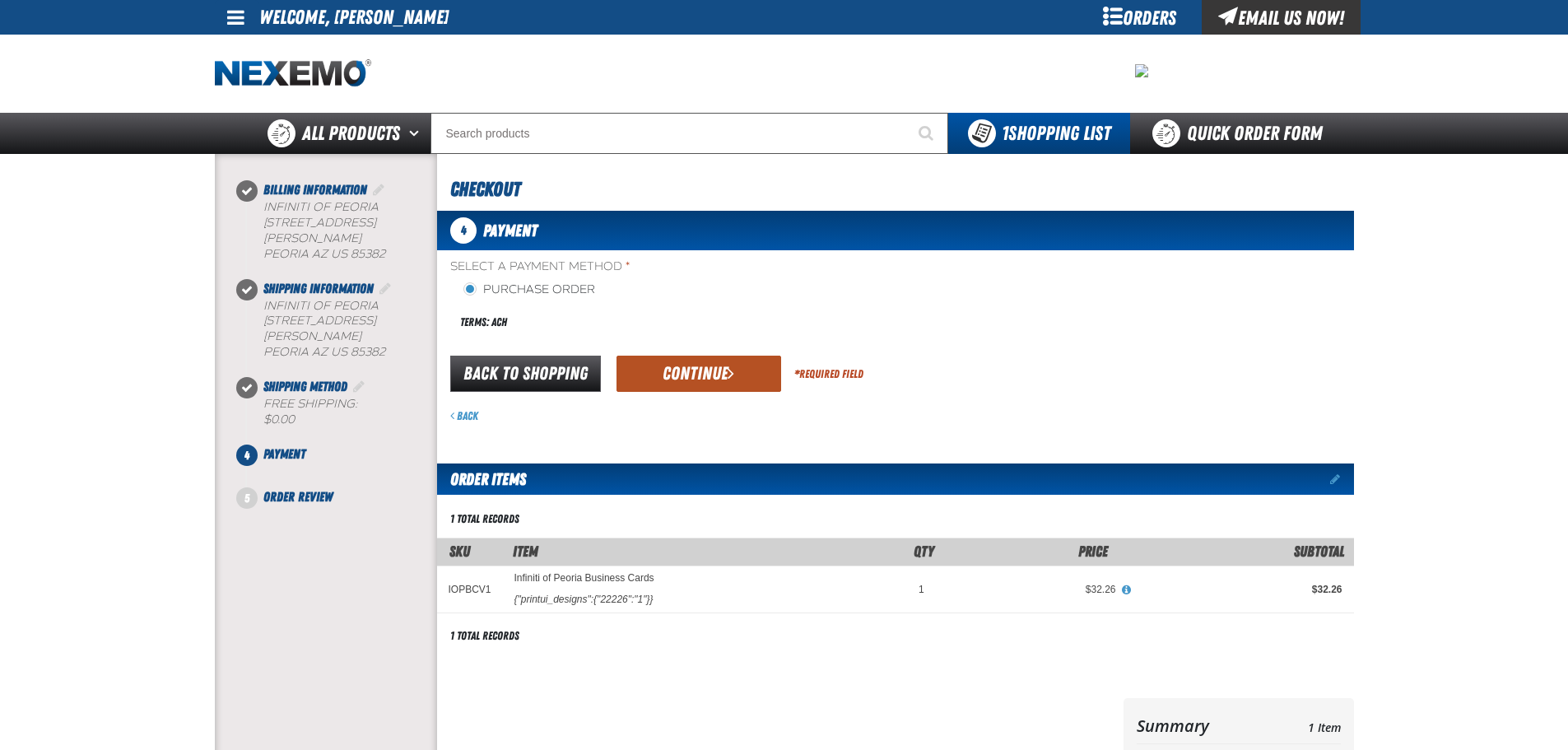
click at [720, 370] on button "Continue" at bounding box center [698, 374] width 165 height 36
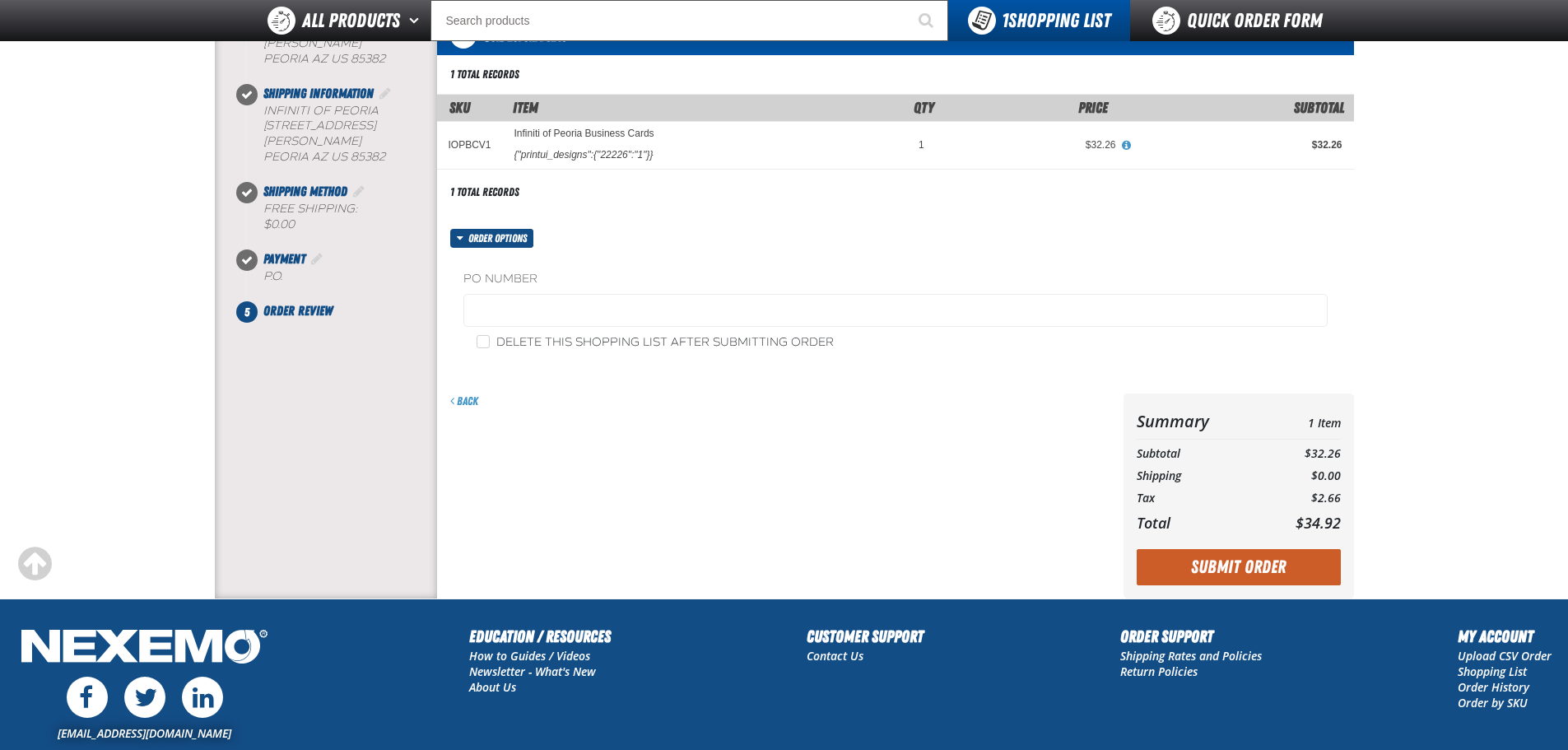
scroll to position [165, 0]
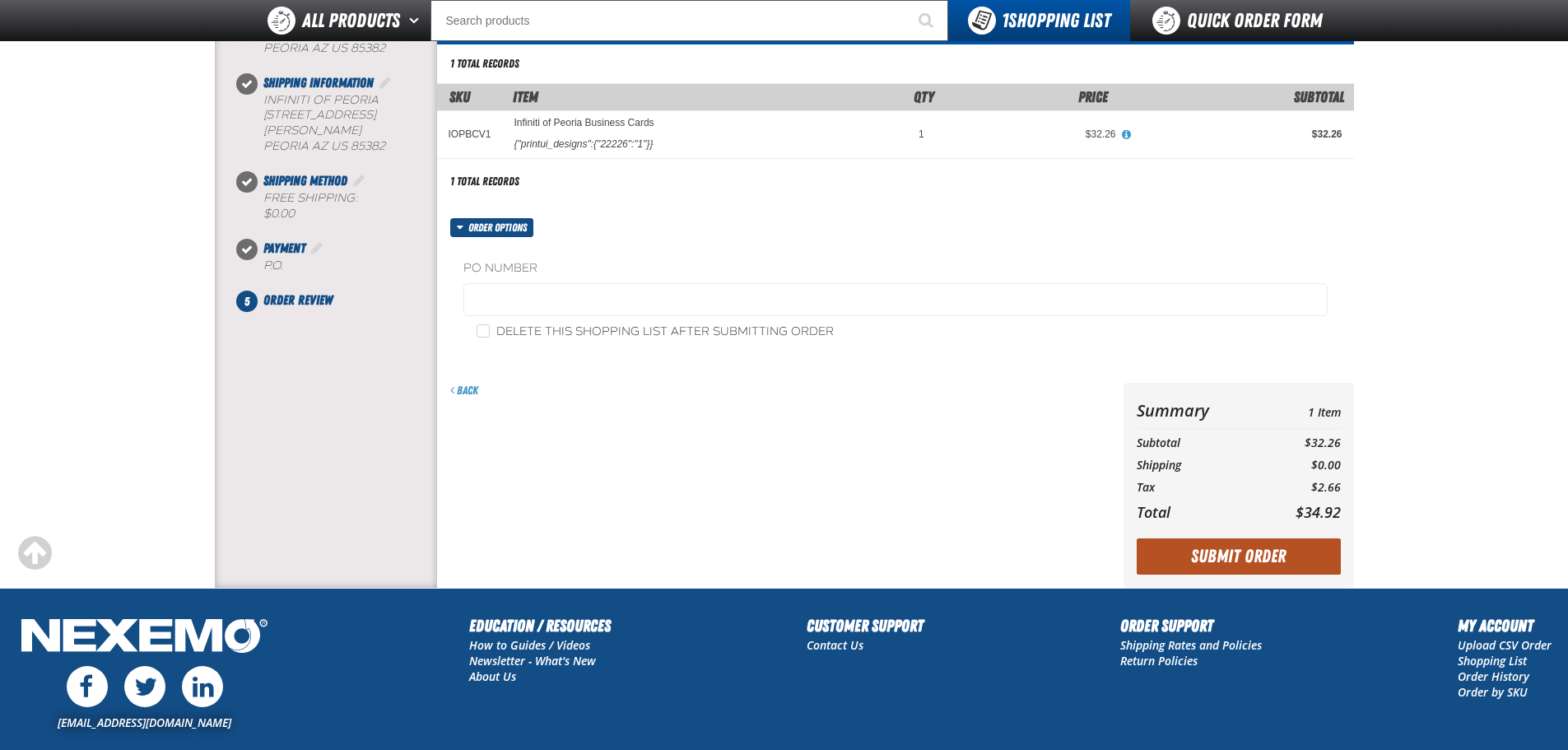
click at [1268, 557] on button "Submit Order" at bounding box center [1238, 556] width 204 height 36
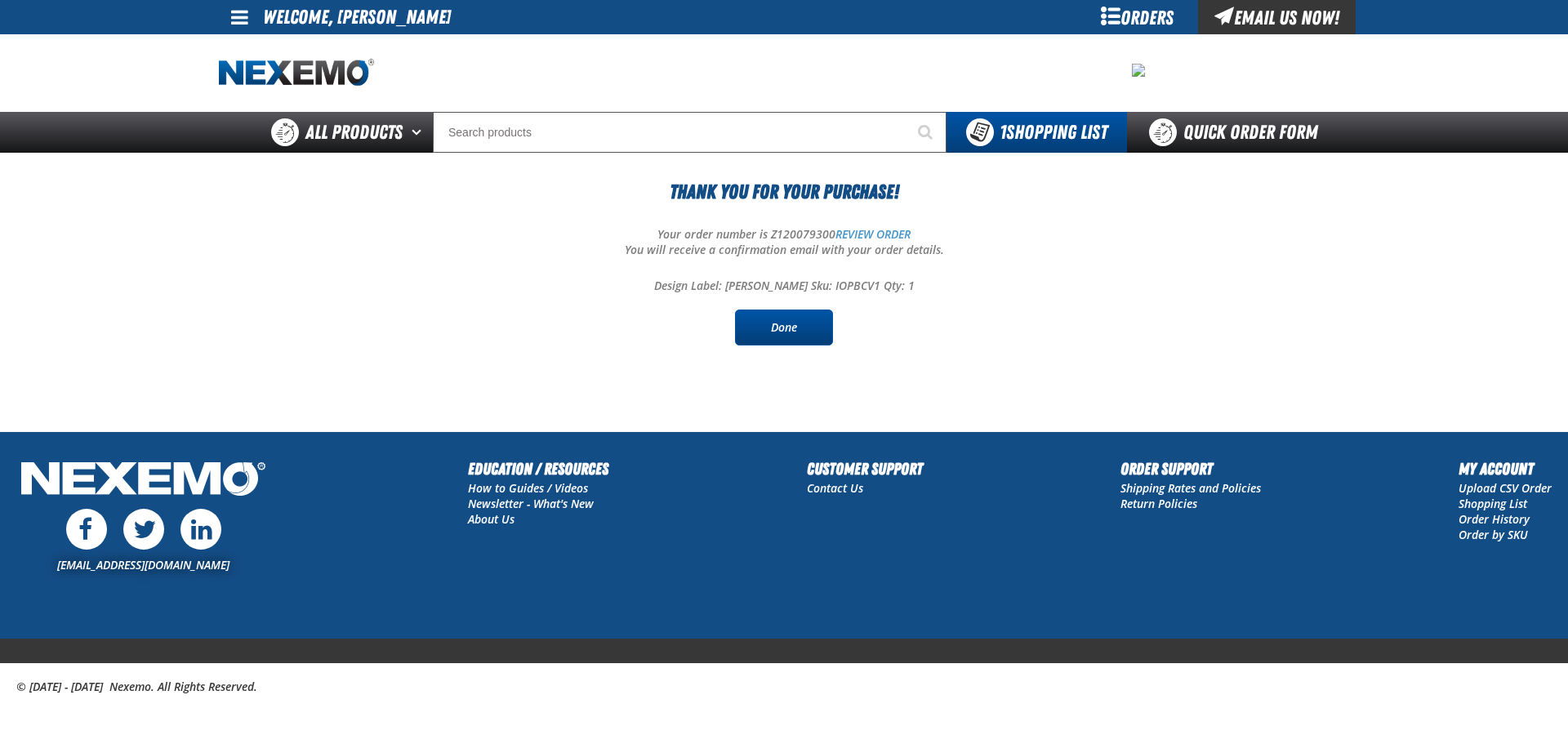
click at [804, 327] on link "Done" at bounding box center [784, 327] width 98 height 35
